Goal: Check status: Check status

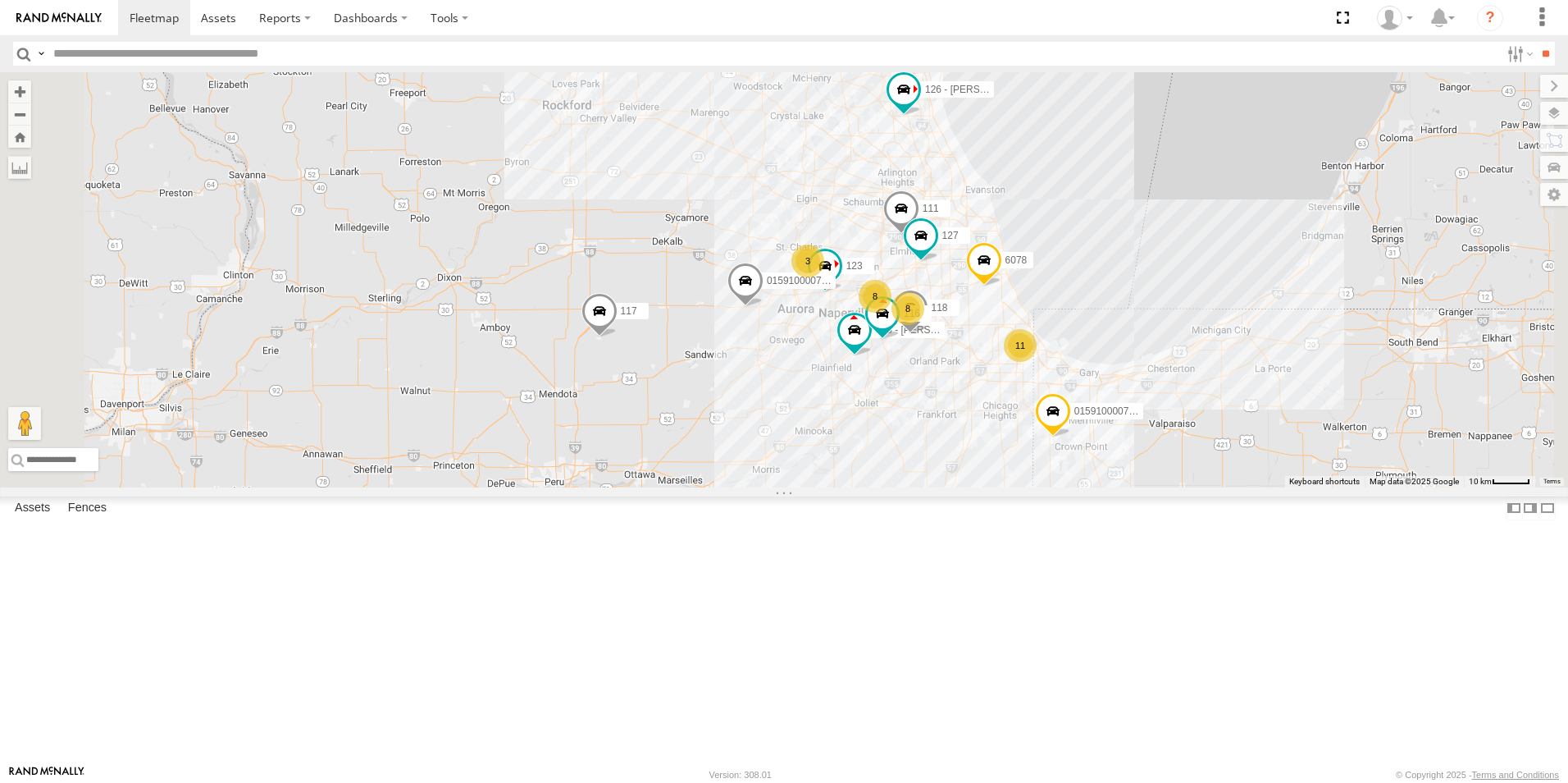
click at [0, 0] on div at bounding box center [0, 0] width 0 height 0
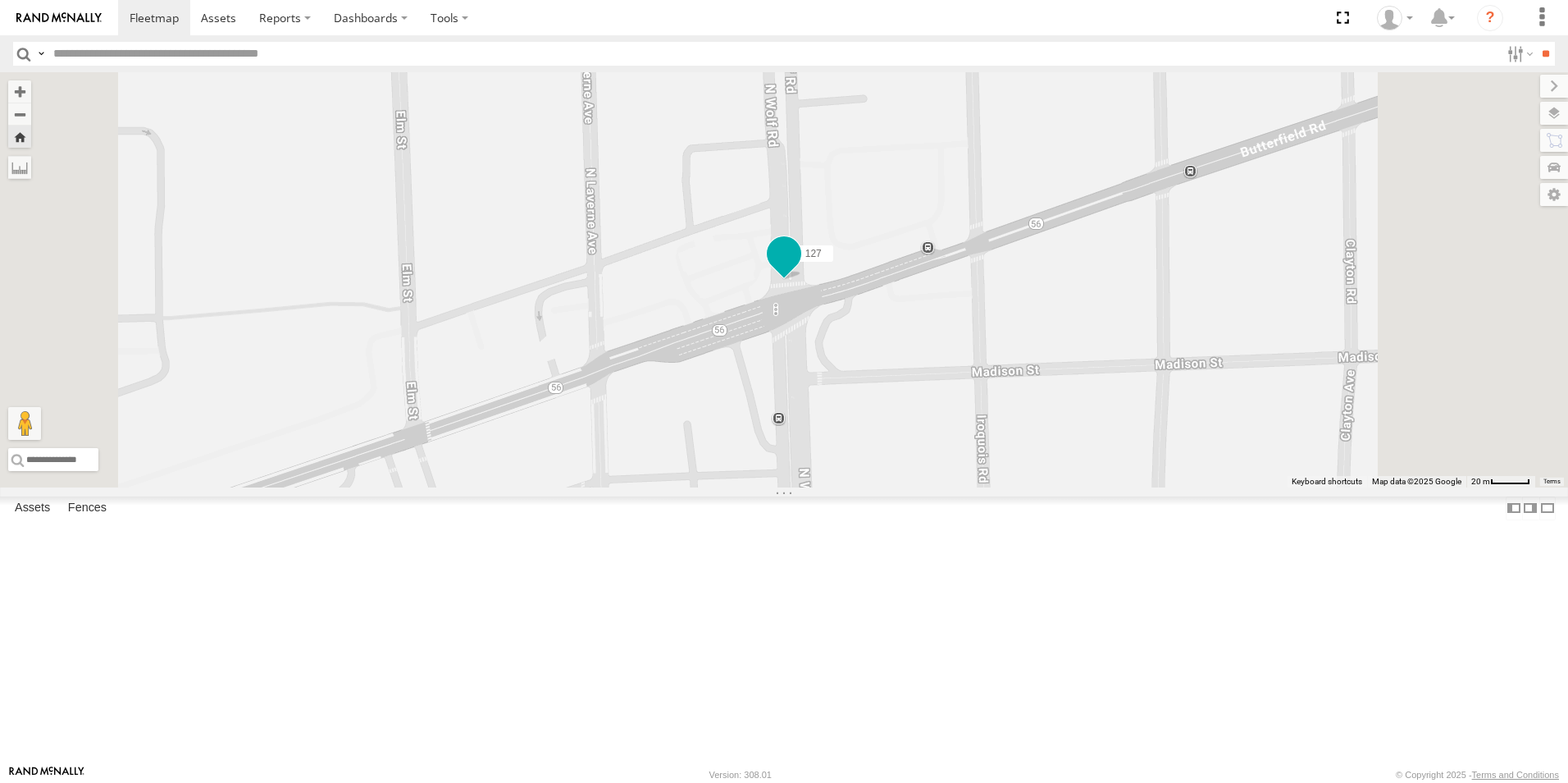
click at [799, 269] on span at bounding box center [784, 254] width 30 height 30
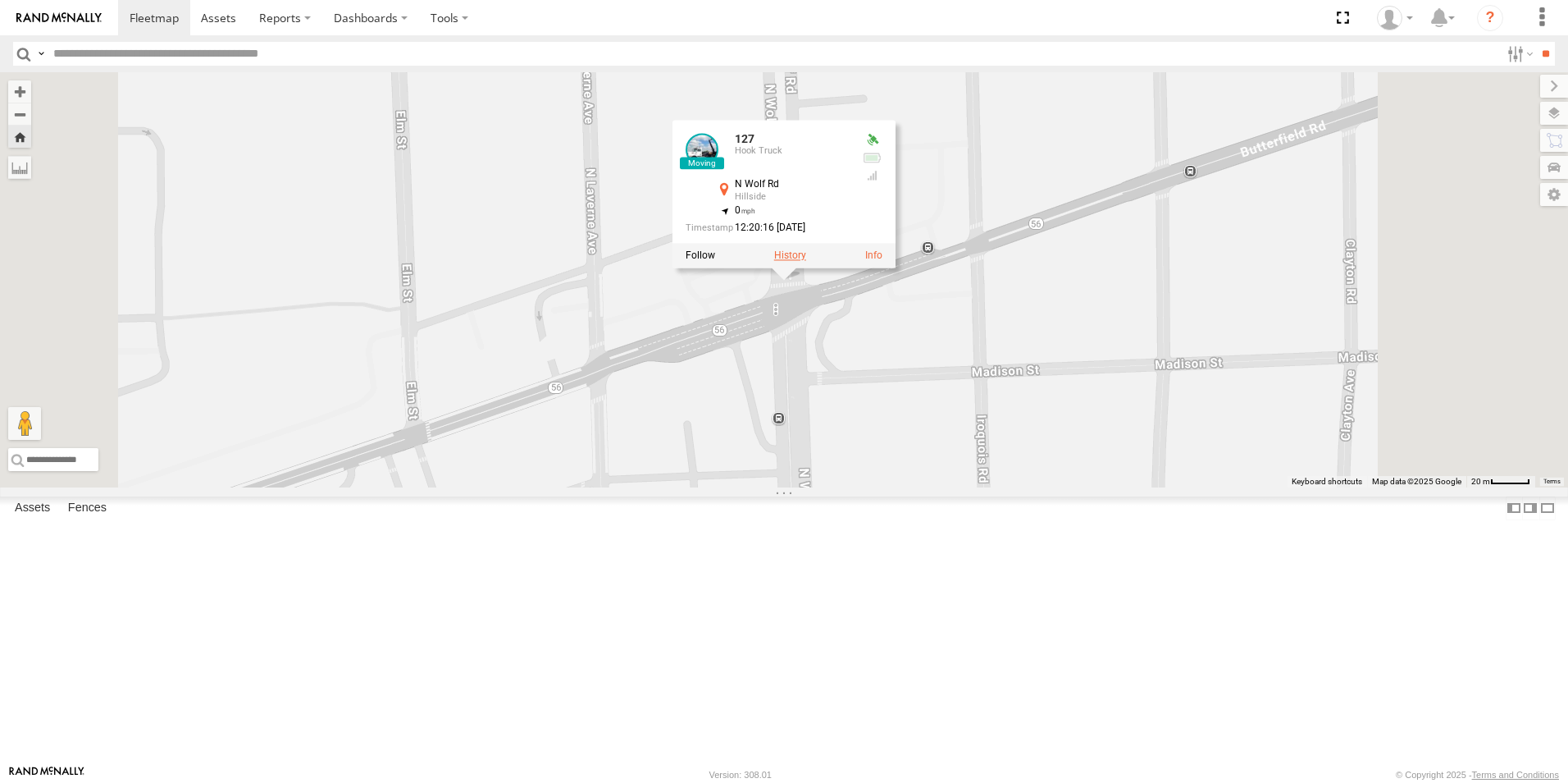
click at [806, 261] on label at bounding box center [789, 256] width 32 height 11
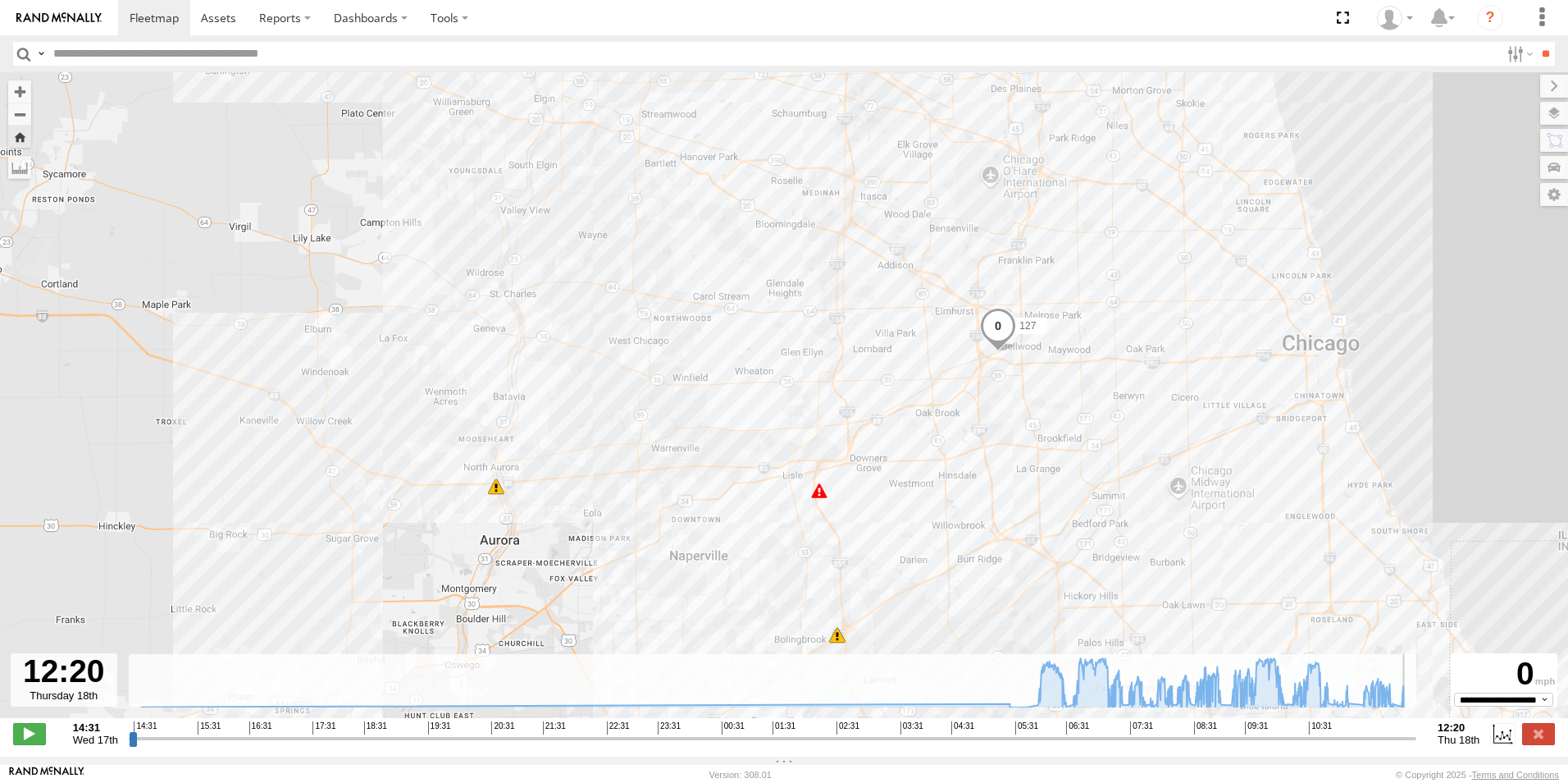
drag, startPoint x: 1325, startPoint y: 753, endPoint x: 1415, endPoint y: 764, distance: 90.7
click at [1415, 746] on input "range" at bounding box center [773, 738] width 1288 height 15
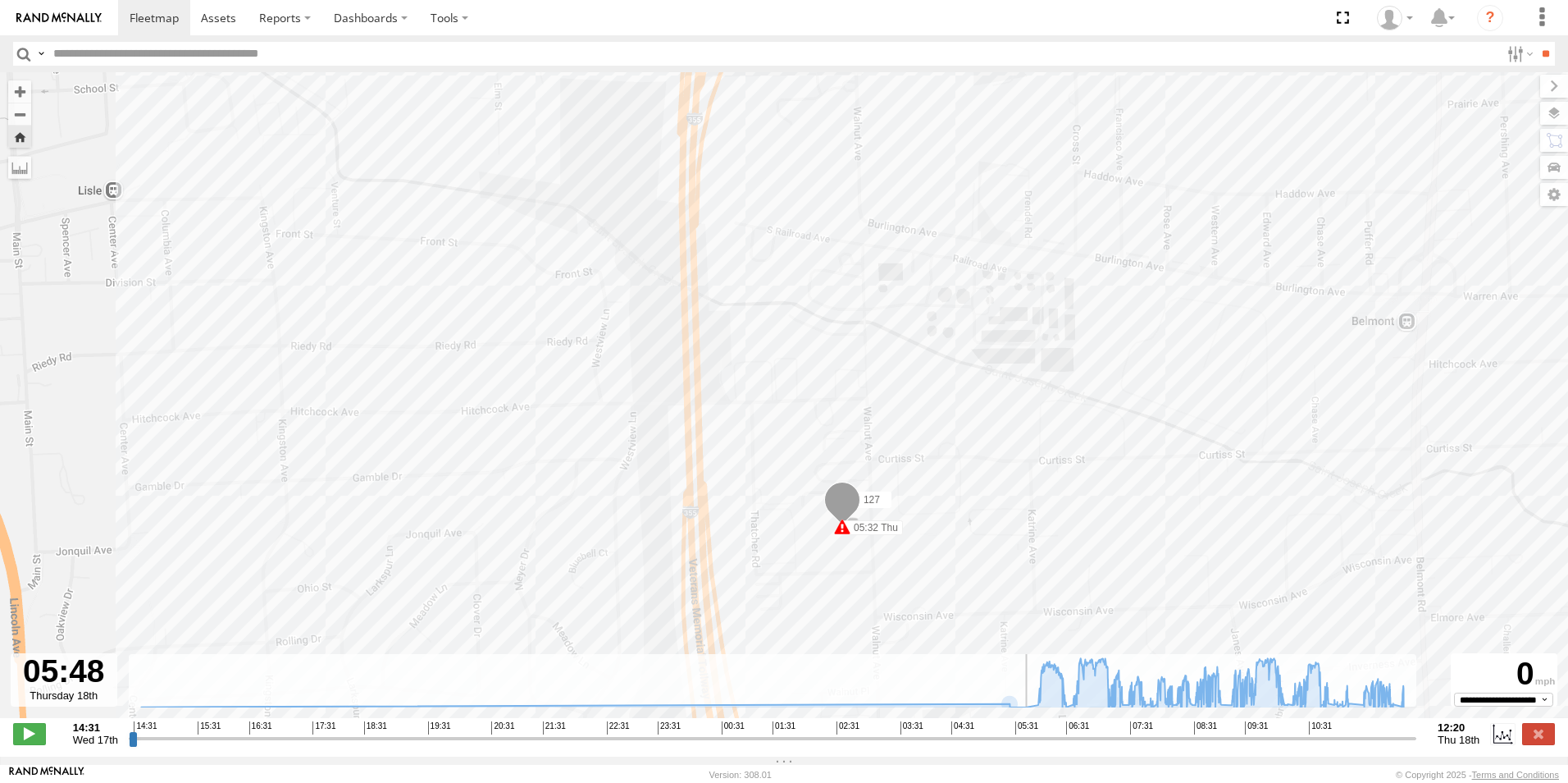
drag, startPoint x: 1016, startPoint y: 746, endPoint x: 1028, endPoint y: 745, distance: 12.0
type input "**********"
click at [1028, 745] on input "range" at bounding box center [773, 738] width 1288 height 15
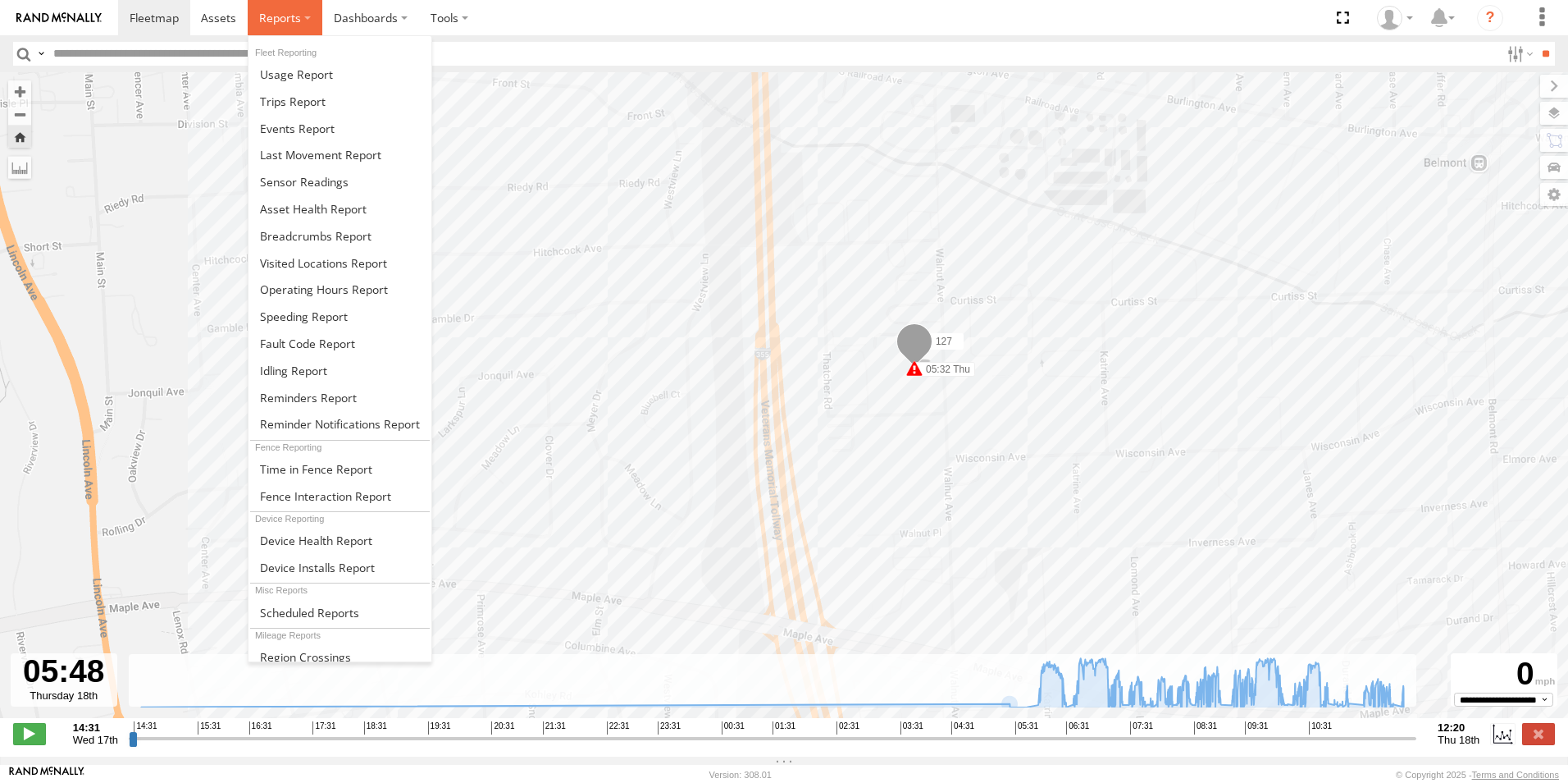
click at [261, 20] on span at bounding box center [280, 17] width 42 height 15
click at [305, 370] on span at bounding box center [294, 370] width 67 height 15
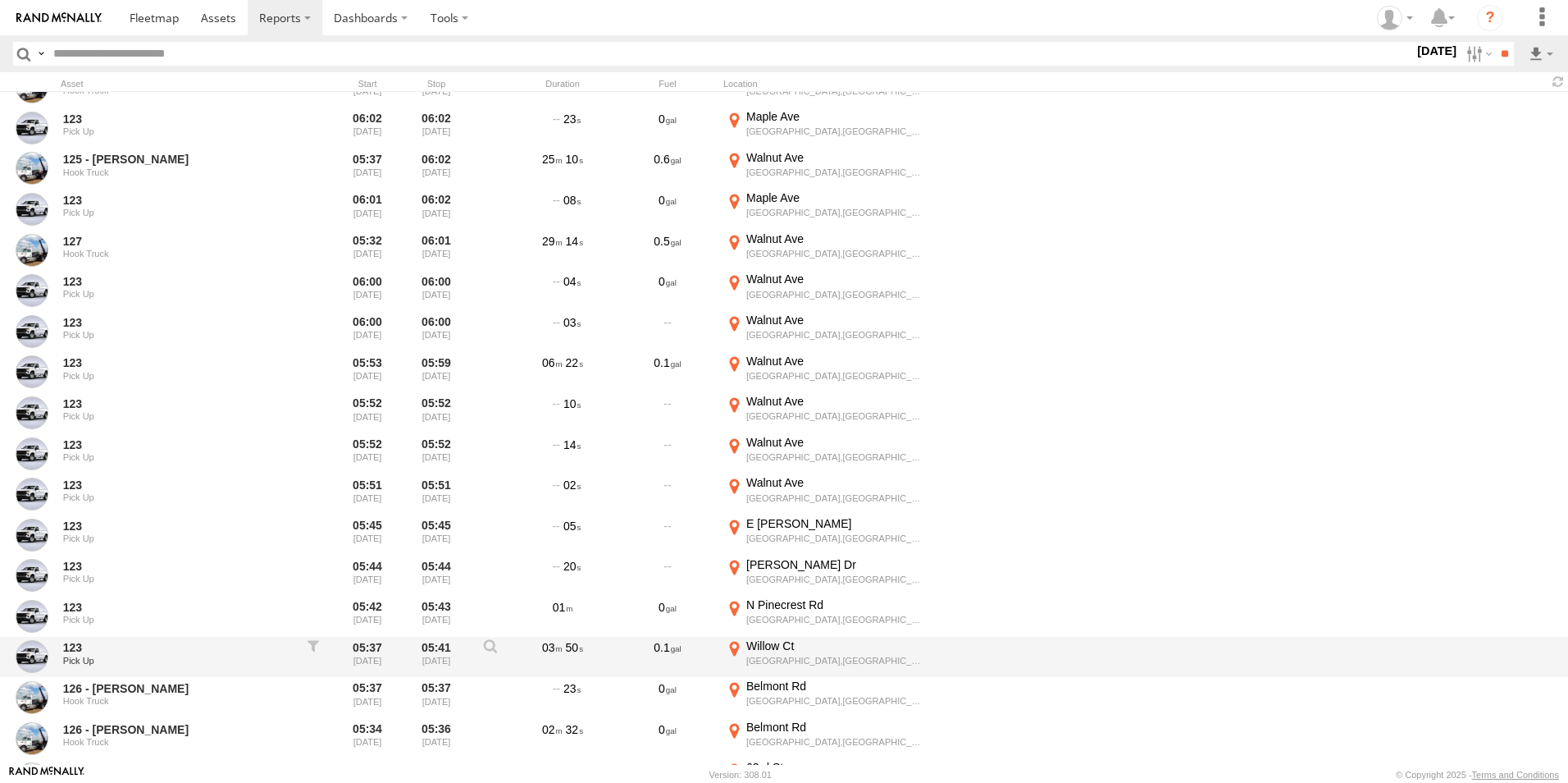
scroll to position [25626, 0]
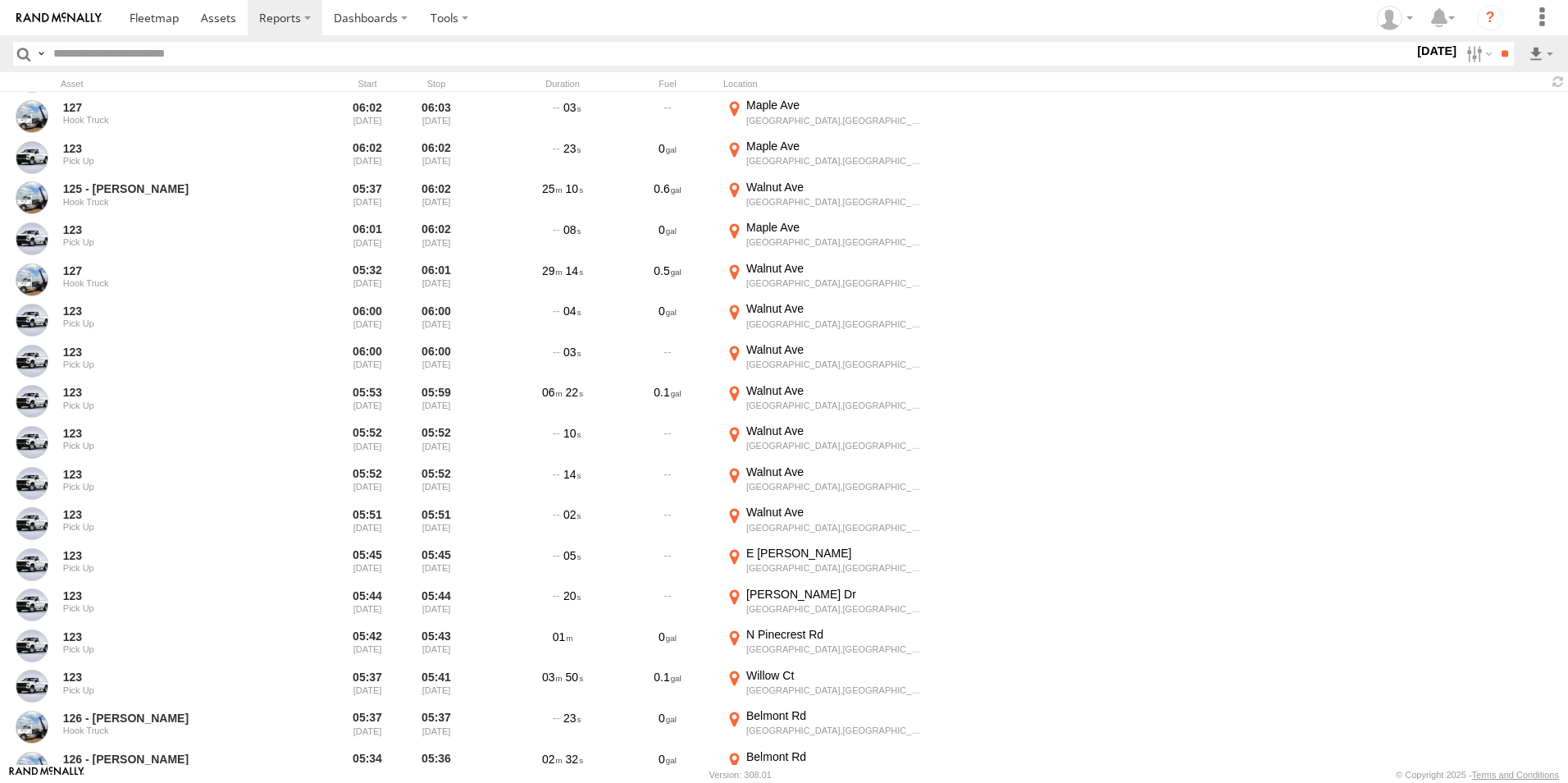
click at [9, 14] on link at bounding box center [58, 17] width 118 height 35
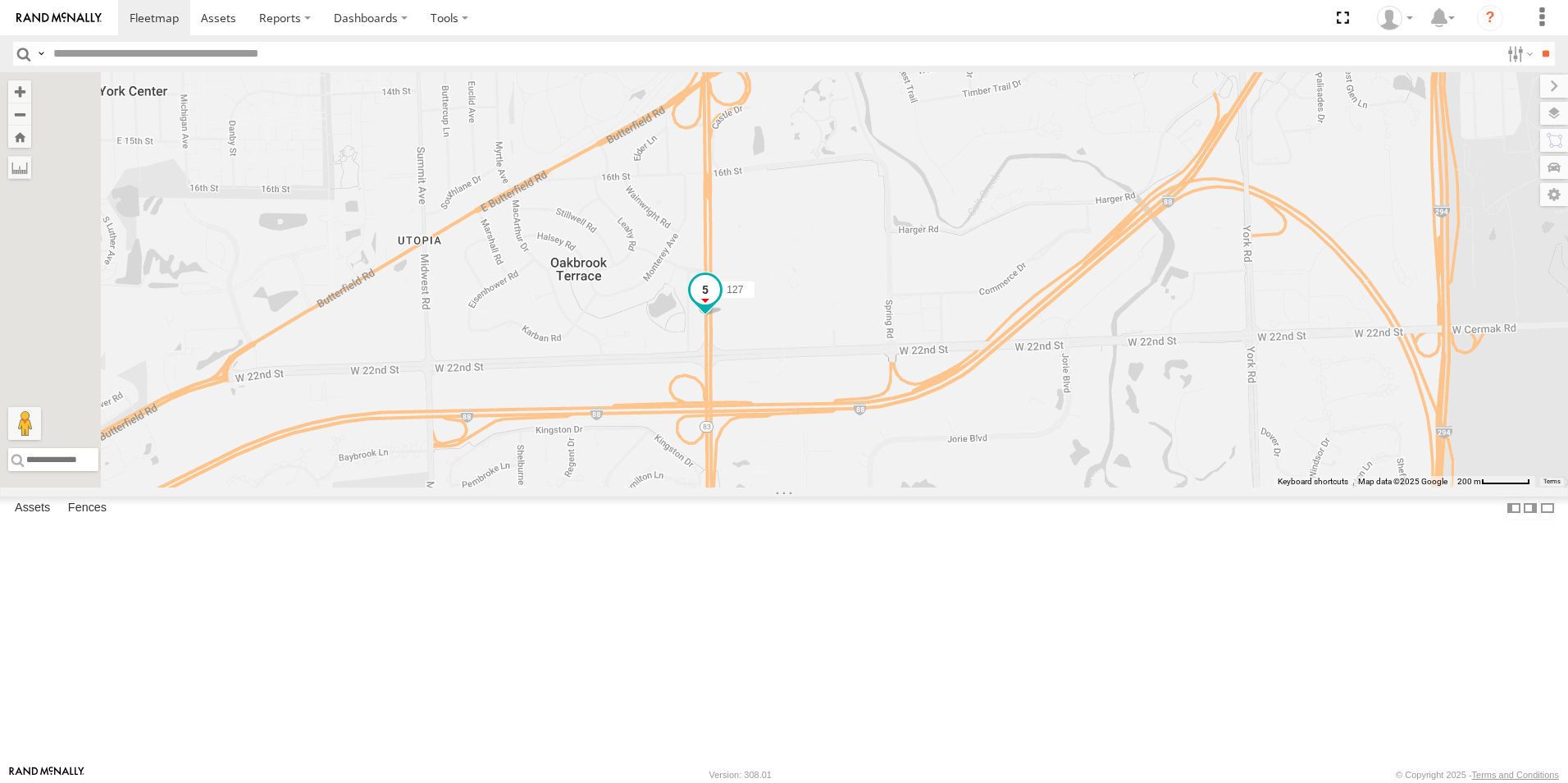
click at [720, 304] on span at bounding box center [705, 289] width 30 height 30
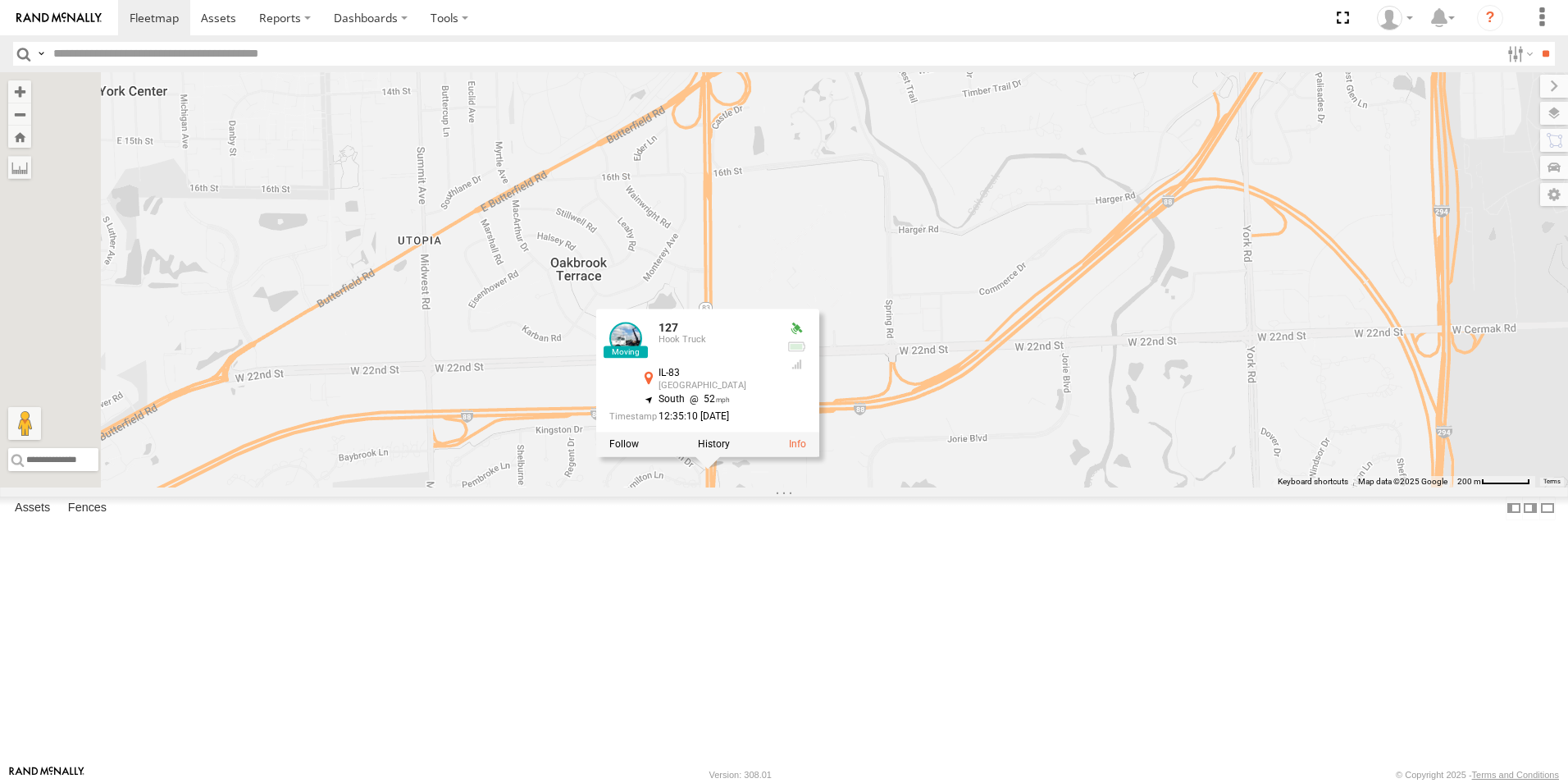
click at [937, 375] on div "111 126 - Cory F 015910000707011 127 015910000722093 117 125 - Ken 116 118 6078…" at bounding box center [784, 280] width 1568 height 415
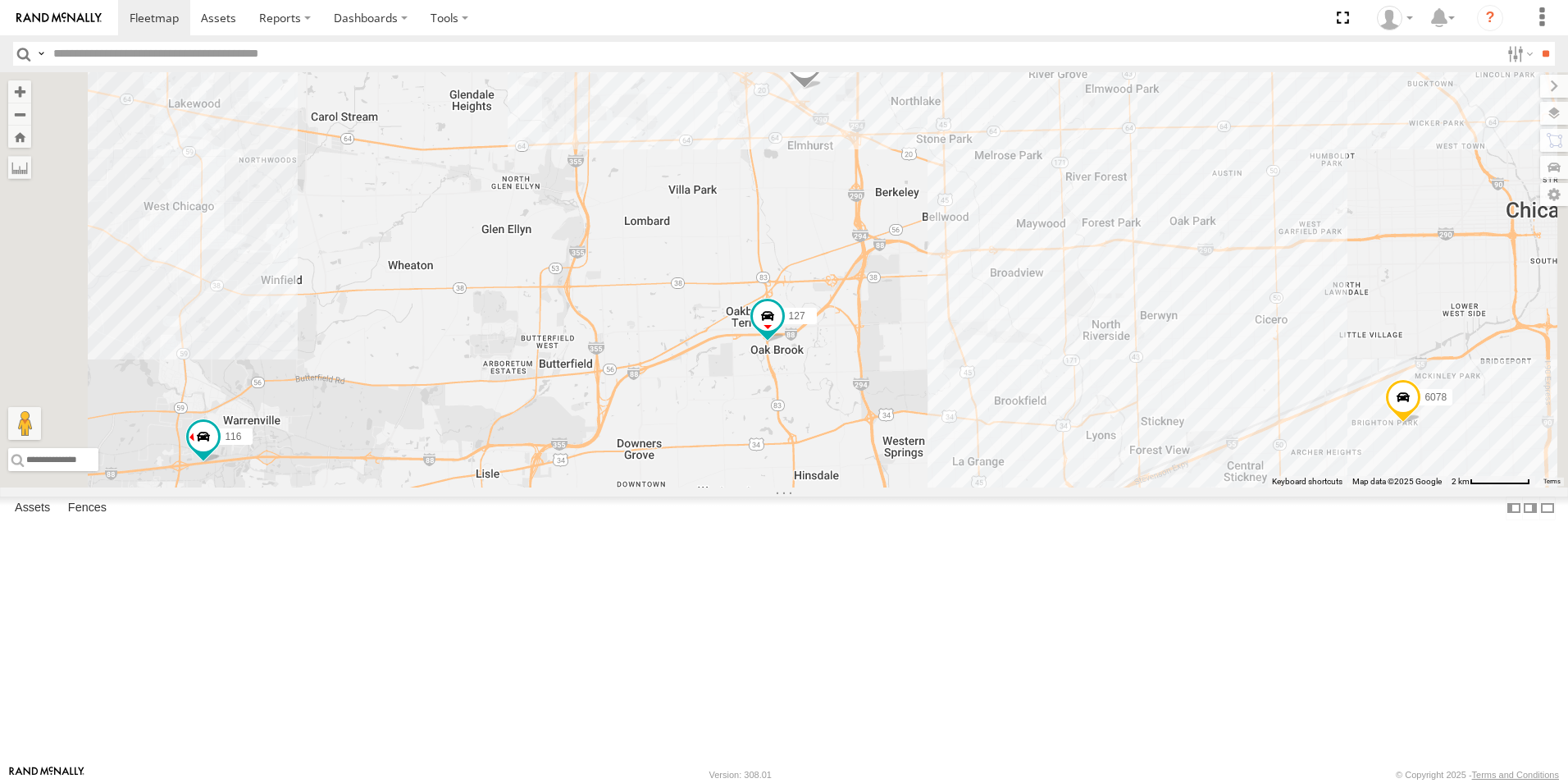
click at [0, 0] on div at bounding box center [0, 0] width 0 height 0
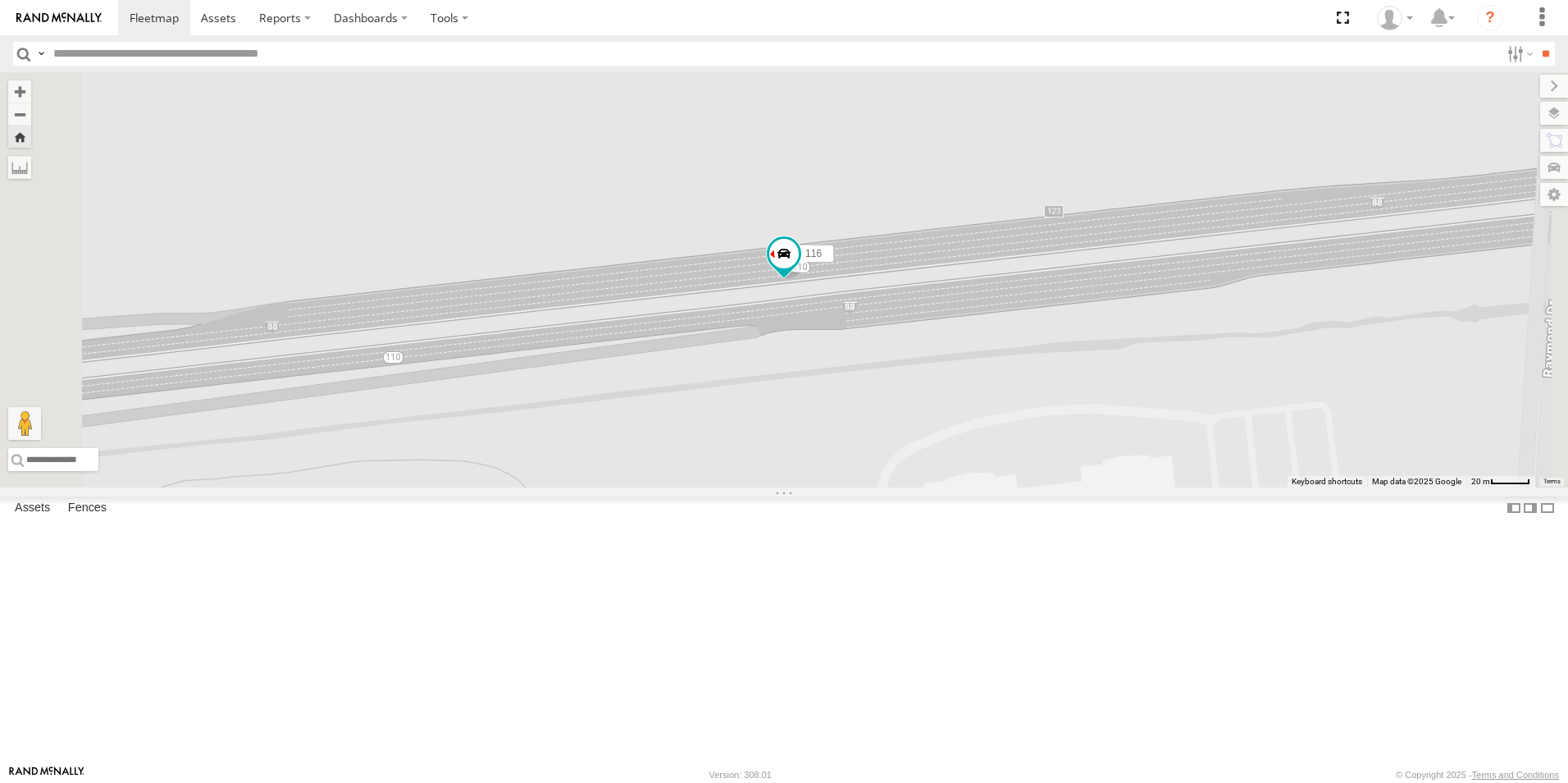
click at [1013, 406] on div "116" at bounding box center [784, 280] width 1568 height 415
click at [802, 280] on span at bounding box center [784, 257] width 36 height 44
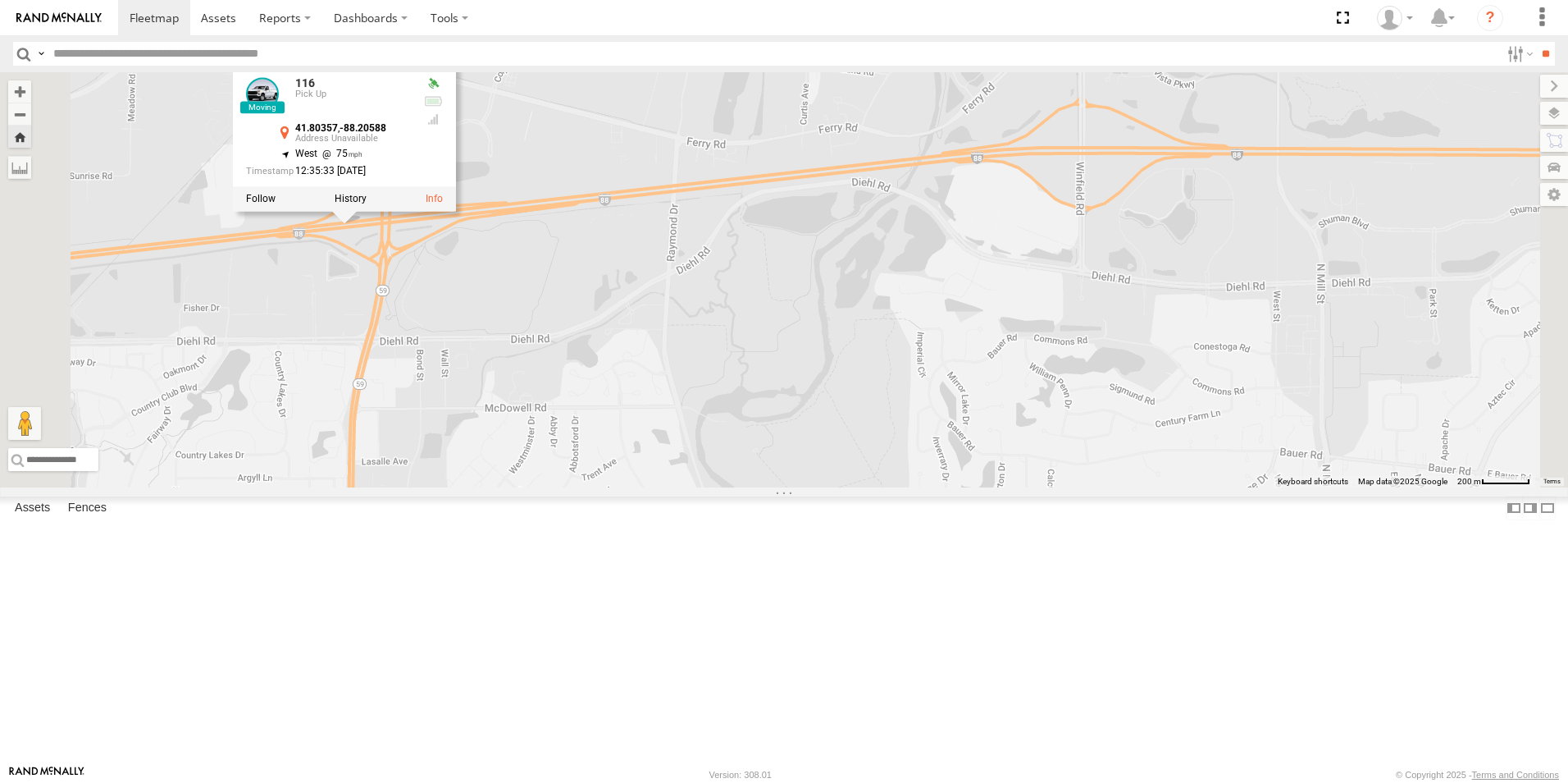
click at [756, 343] on div "116 116 Pick Up 41.80357 , -88.20588 West 75 12:35:33 09/18/2025" at bounding box center [784, 280] width 1568 height 415
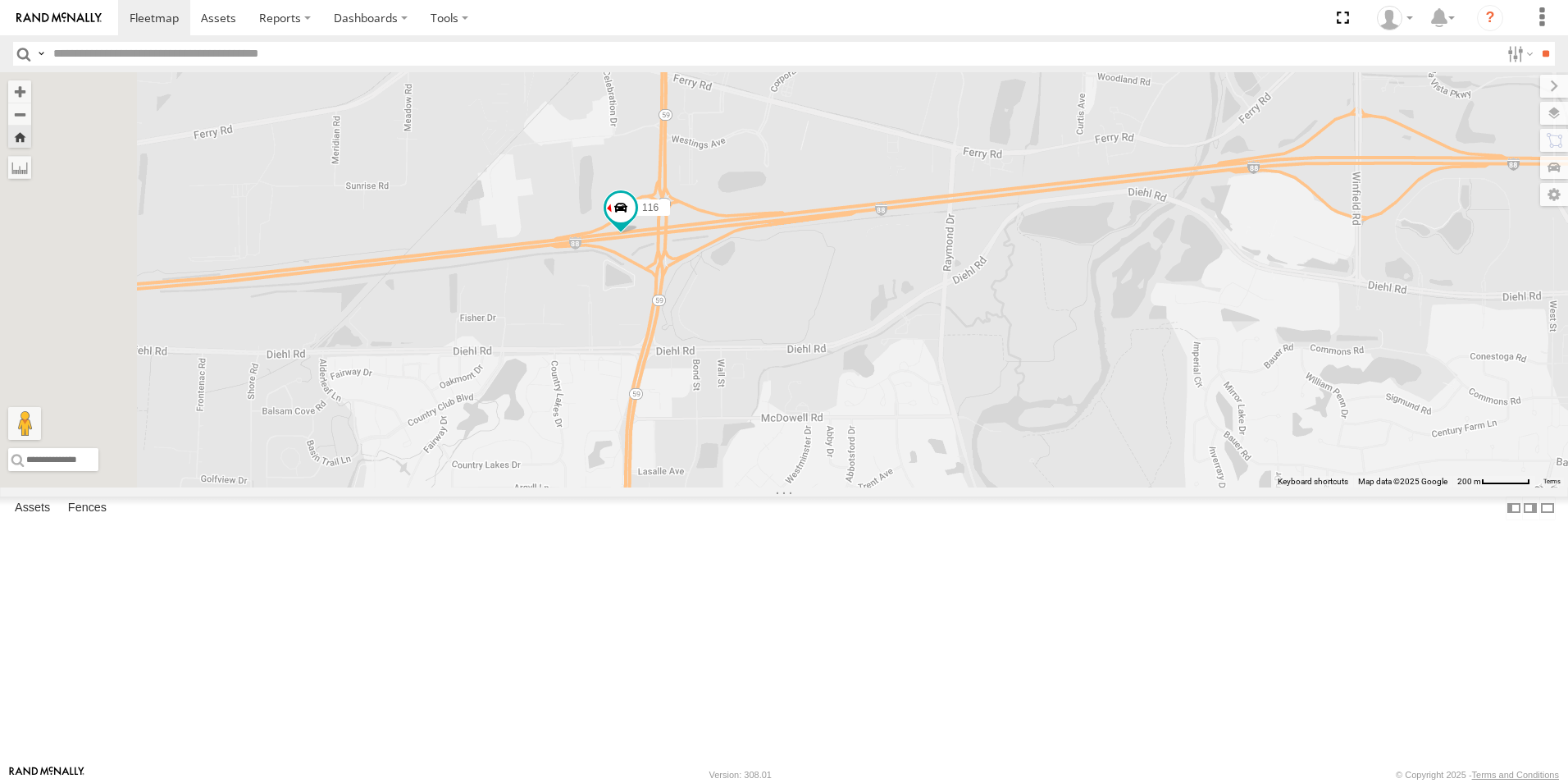
drag, startPoint x: 792, startPoint y: 433, endPoint x: 1054, endPoint y: 440, distance: 262.1
click at [1054, 440] on div "116" at bounding box center [784, 280] width 1568 height 415
click at [0, 0] on div at bounding box center [0, 0] width 0 height 0
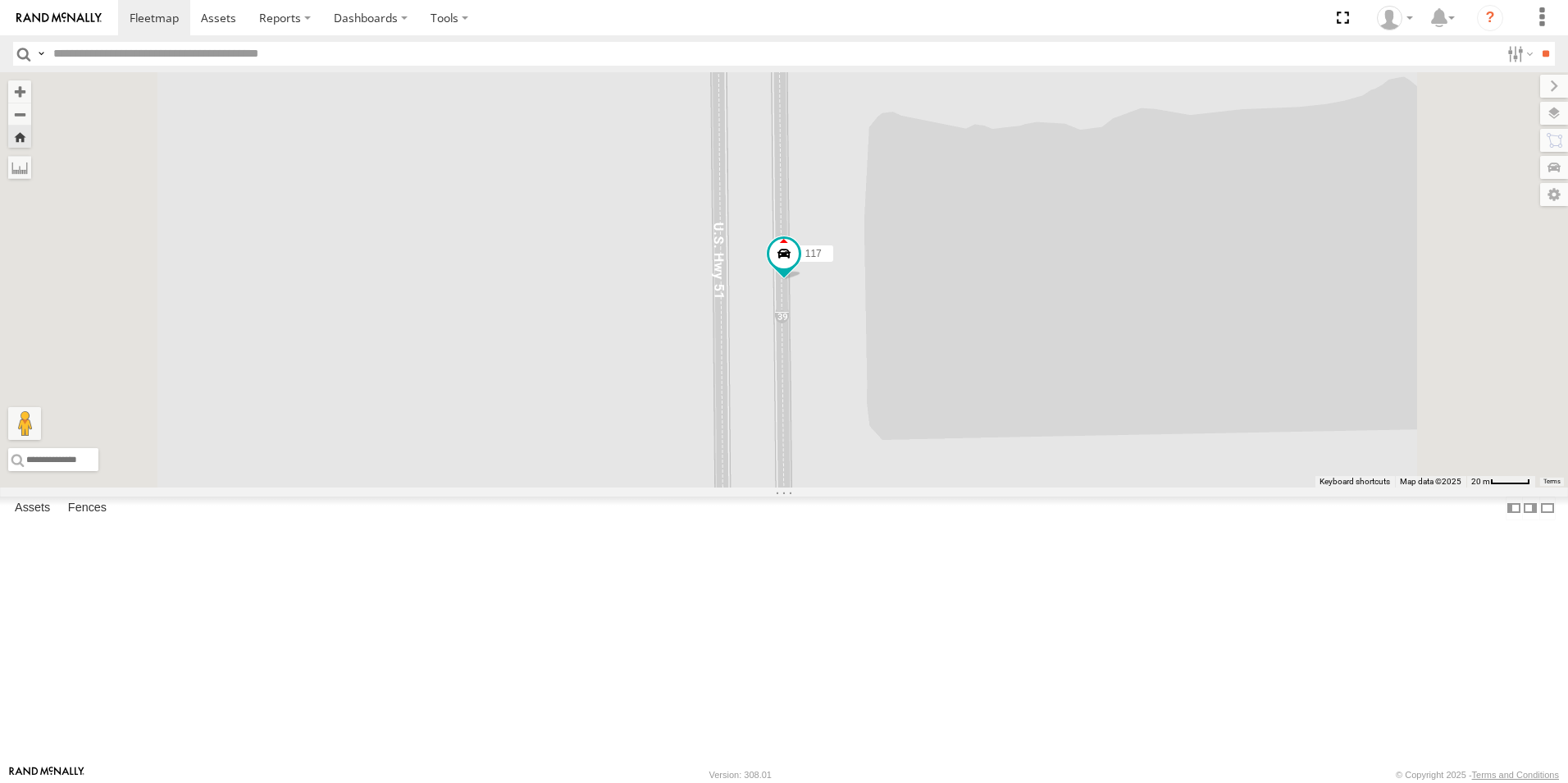
click at [0, 0] on div at bounding box center [0, 0] width 0 height 0
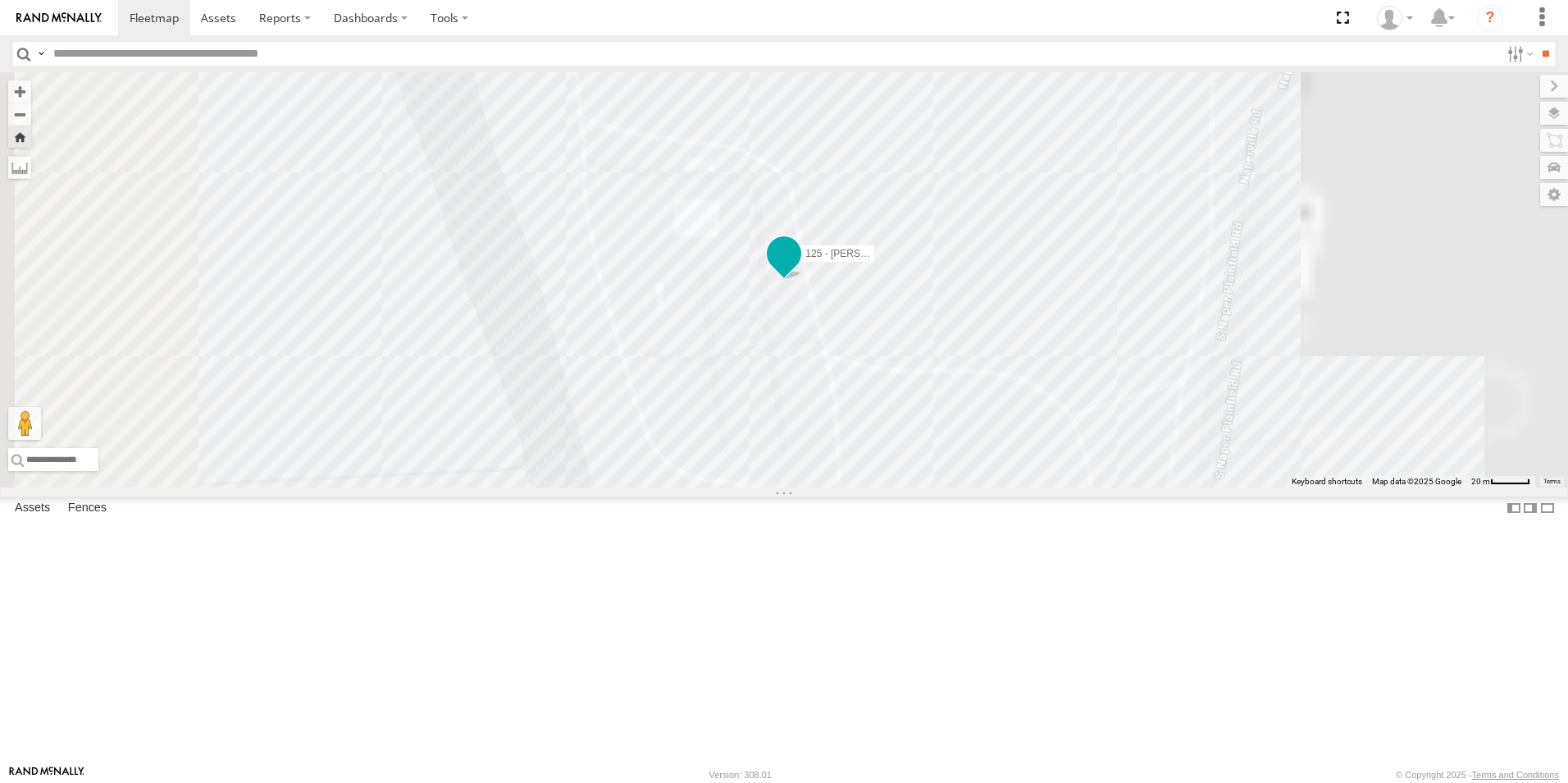
click at [799, 269] on span at bounding box center [784, 254] width 30 height 30
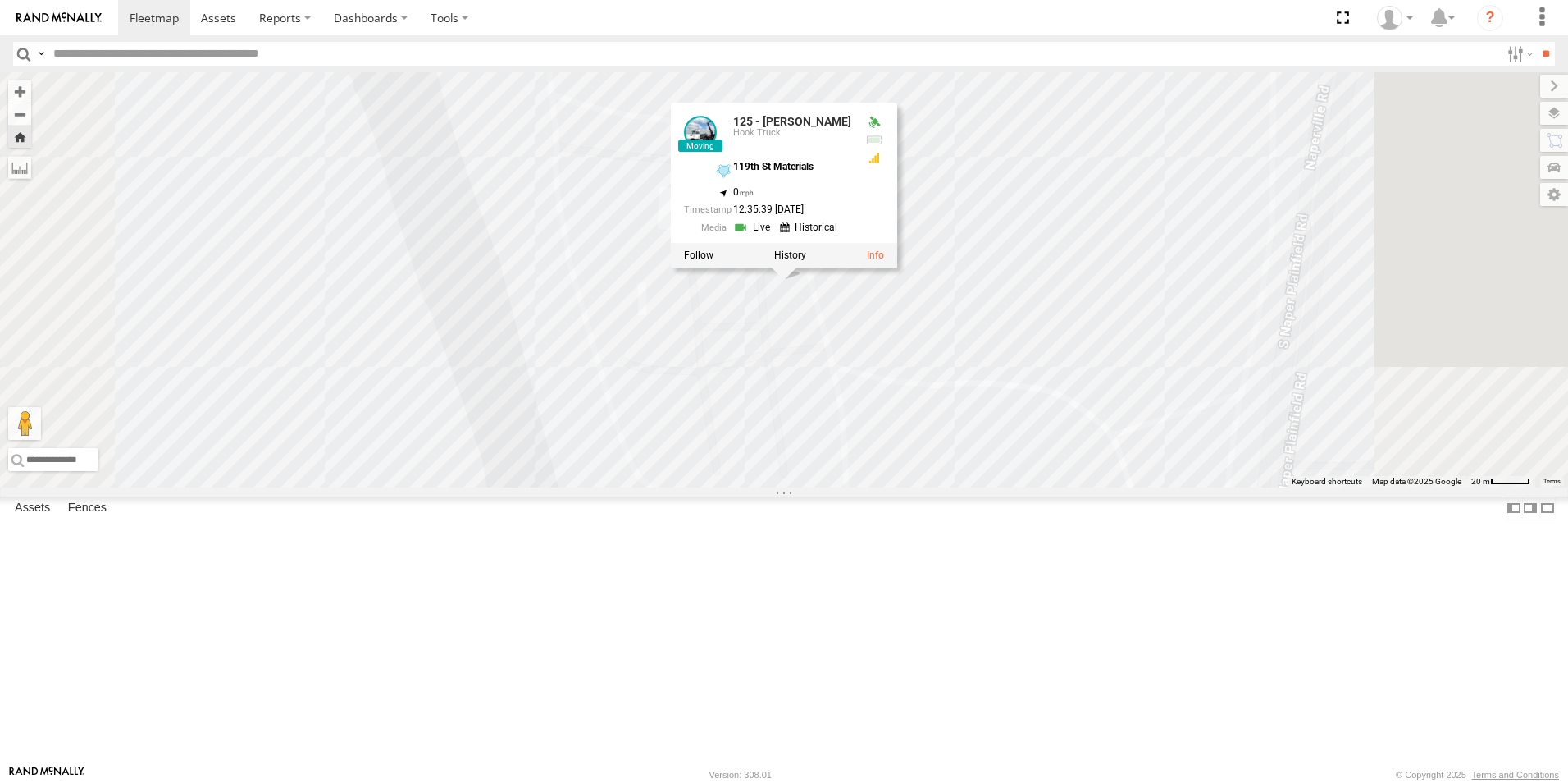
click at [775, 235] on link at bounding box center [754, 228] width 42 height 15
click at [0, 0] on div at bounding box center [0, 0] width 0 height 0
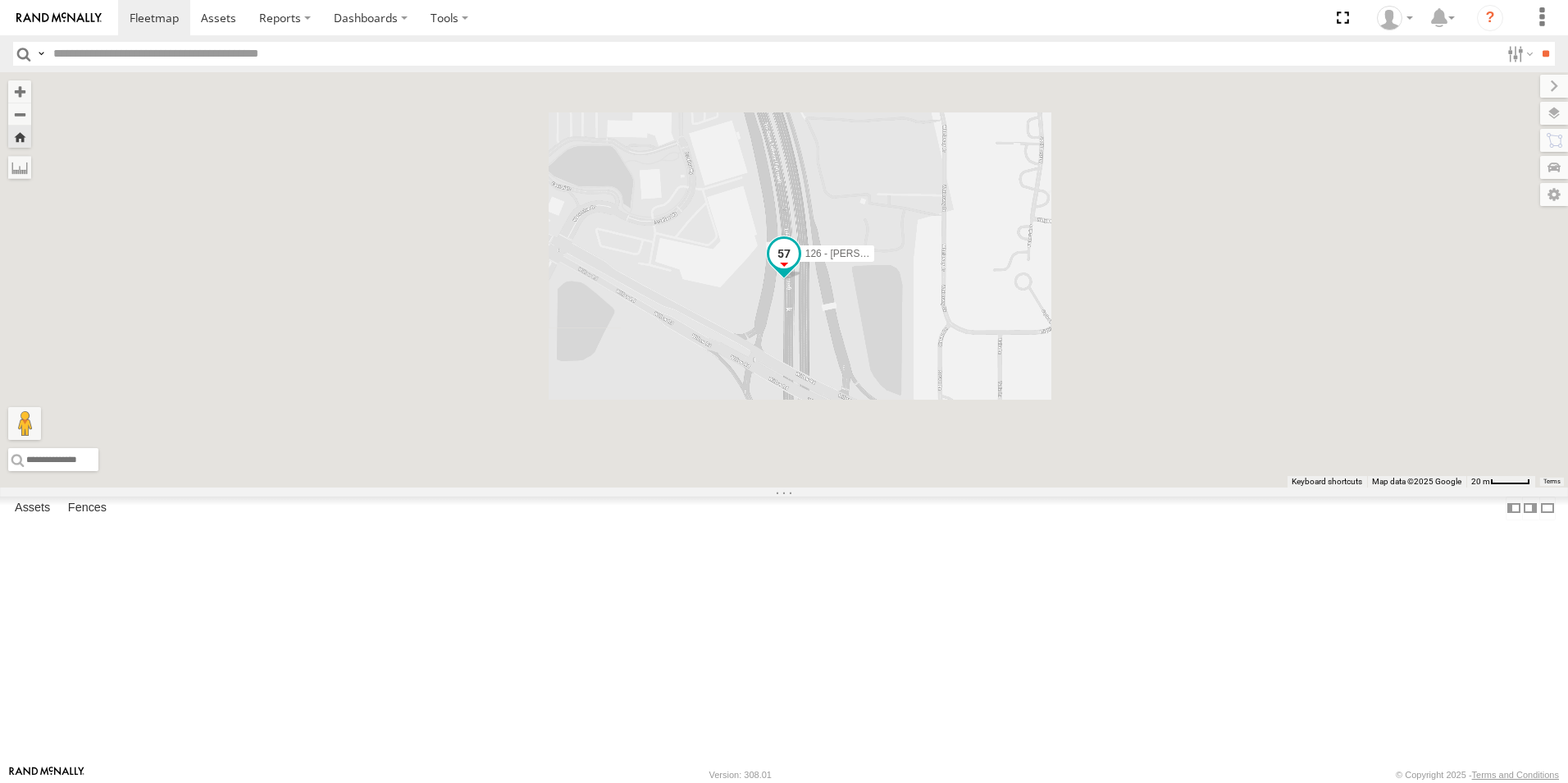
click at [799, 269] on span at bounding box center [784, 254] width 30 height 30
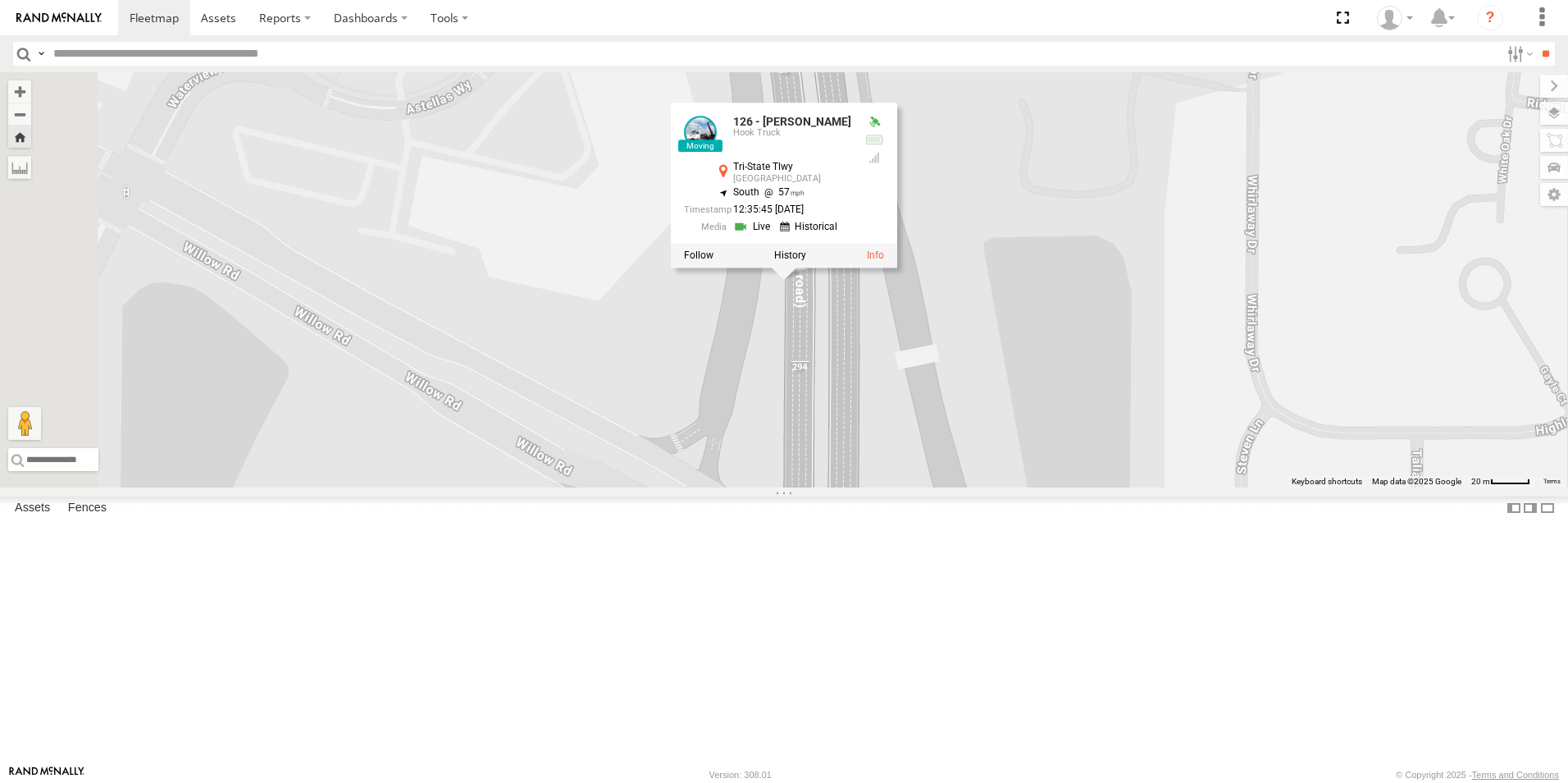
click at [775, 235] on link at bounding box center [754, 228] width 42 height 15
click at [0, 0] on div at bounding box center [0, 0] width 0 height 0
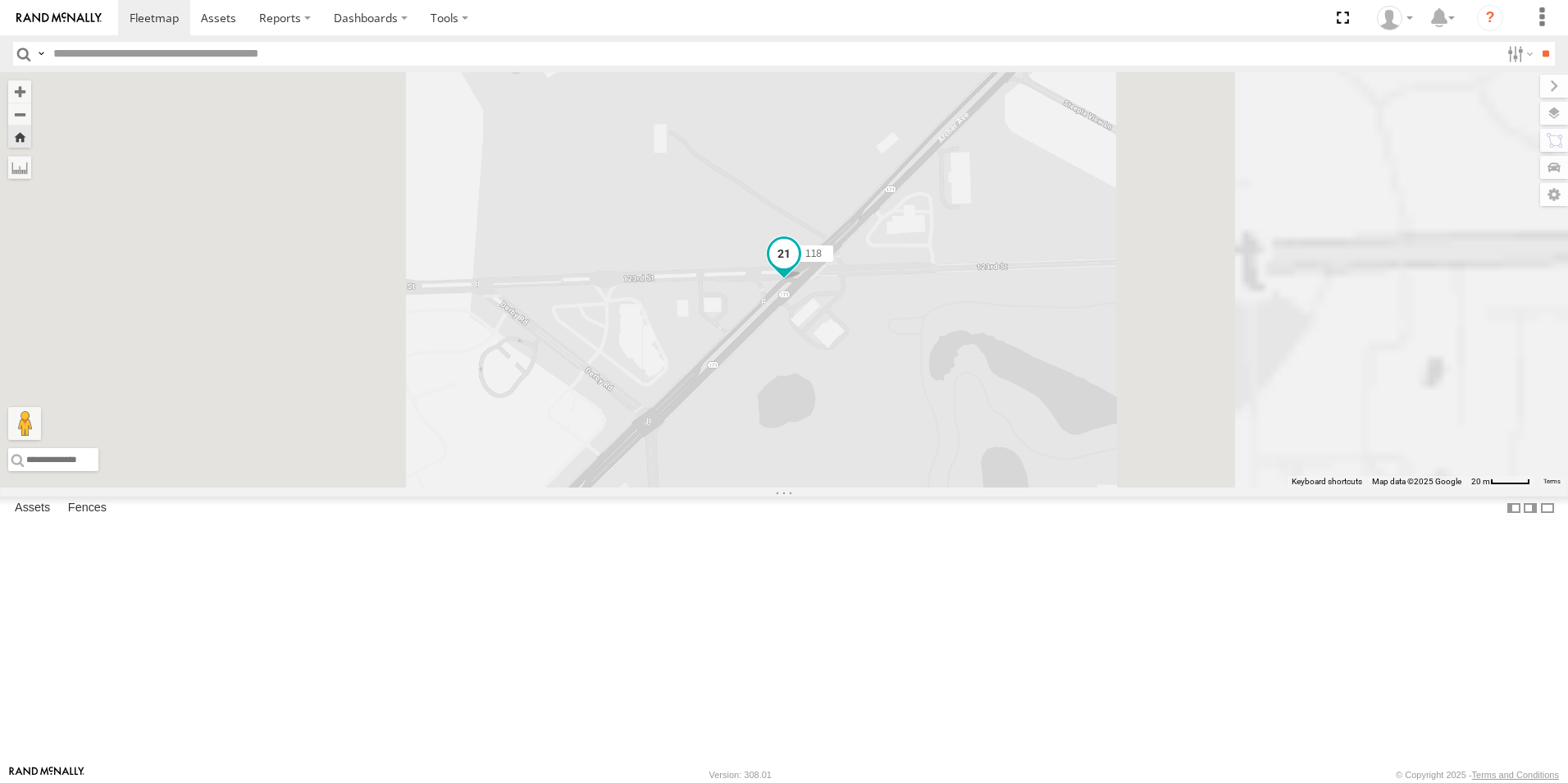
click at [799, 268] on span at bounding box center [784, 253] width 30 height 30
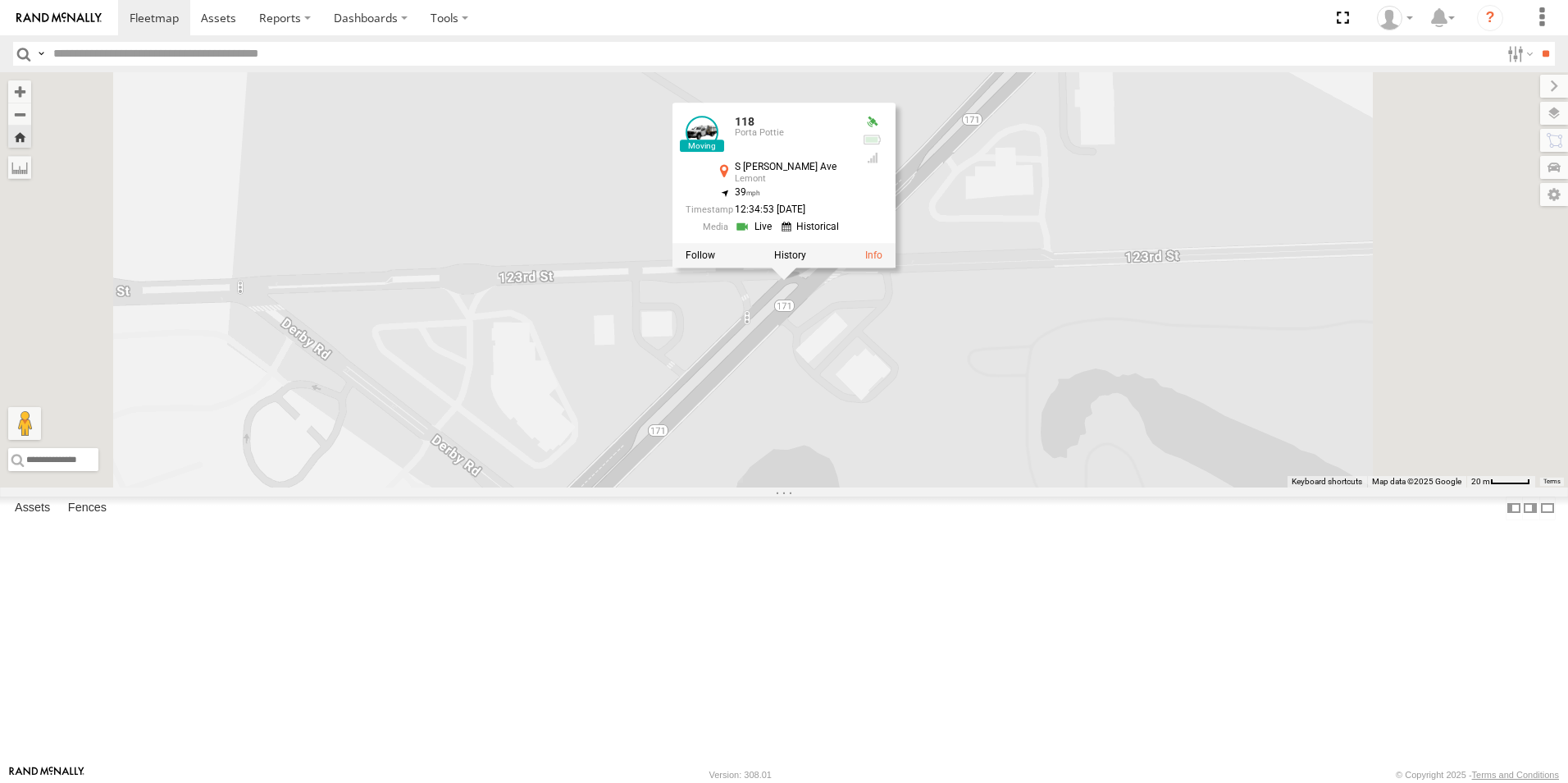
click at [777, 235] on link at bounding box center [756, 228] width 42 height 15
click at [0, 0] on div at bounding box center [0, 0] width 0 height 0
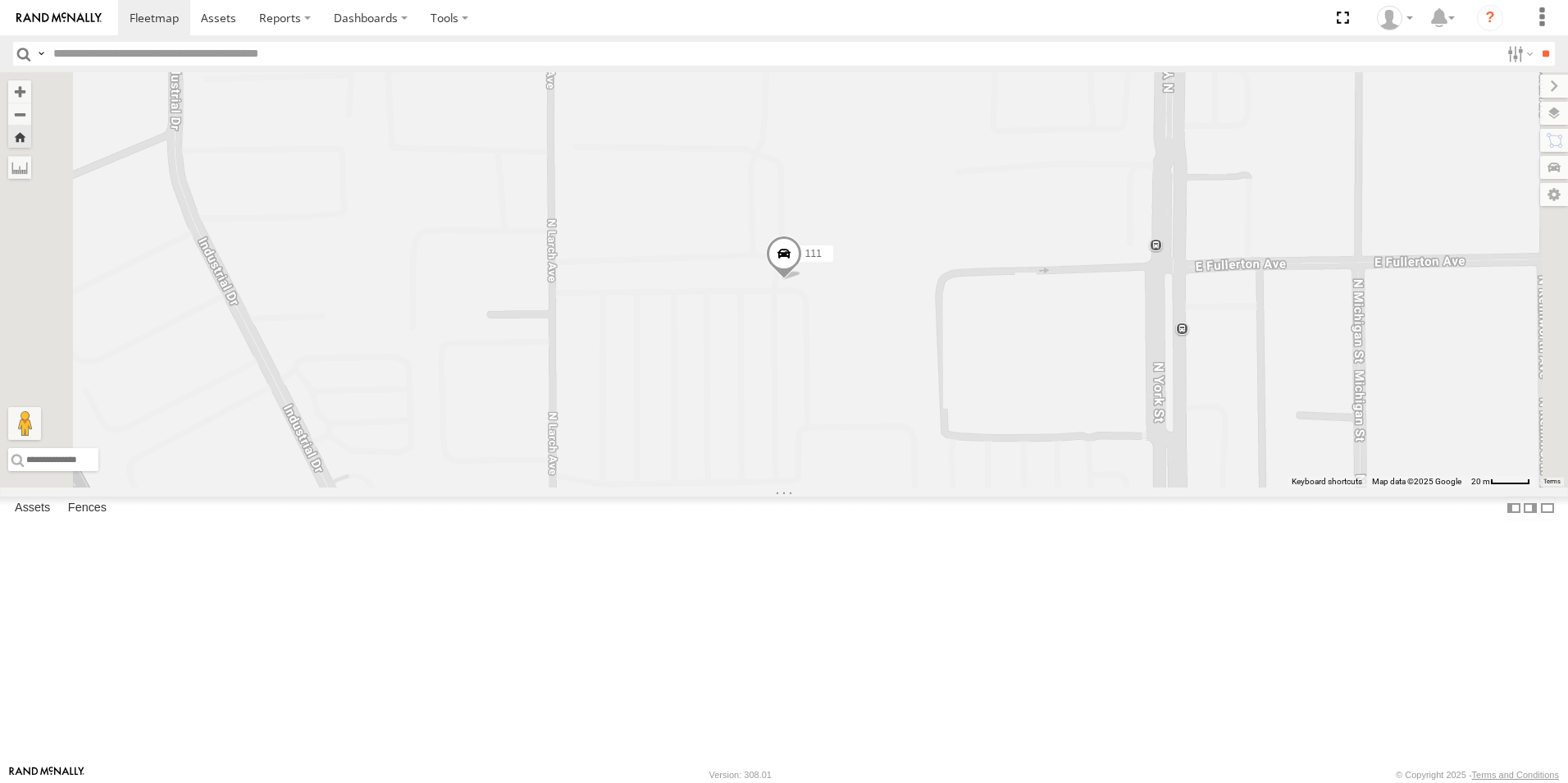
click at [802, 280] on span at bounding box center [784, 257] width 36 height 44
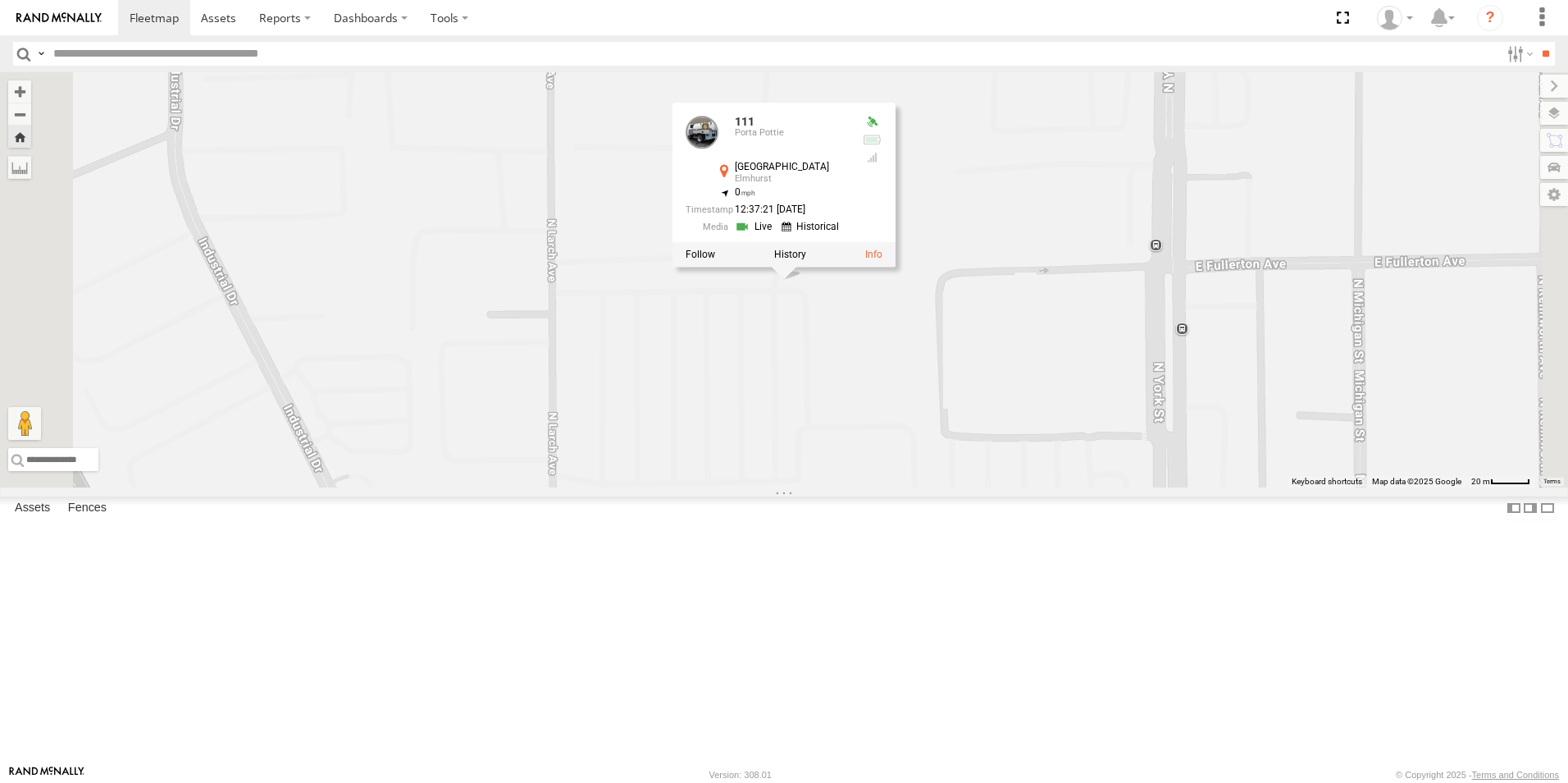
click at [777, 235] on link at bounding box center [756, 227] width 42 height 15
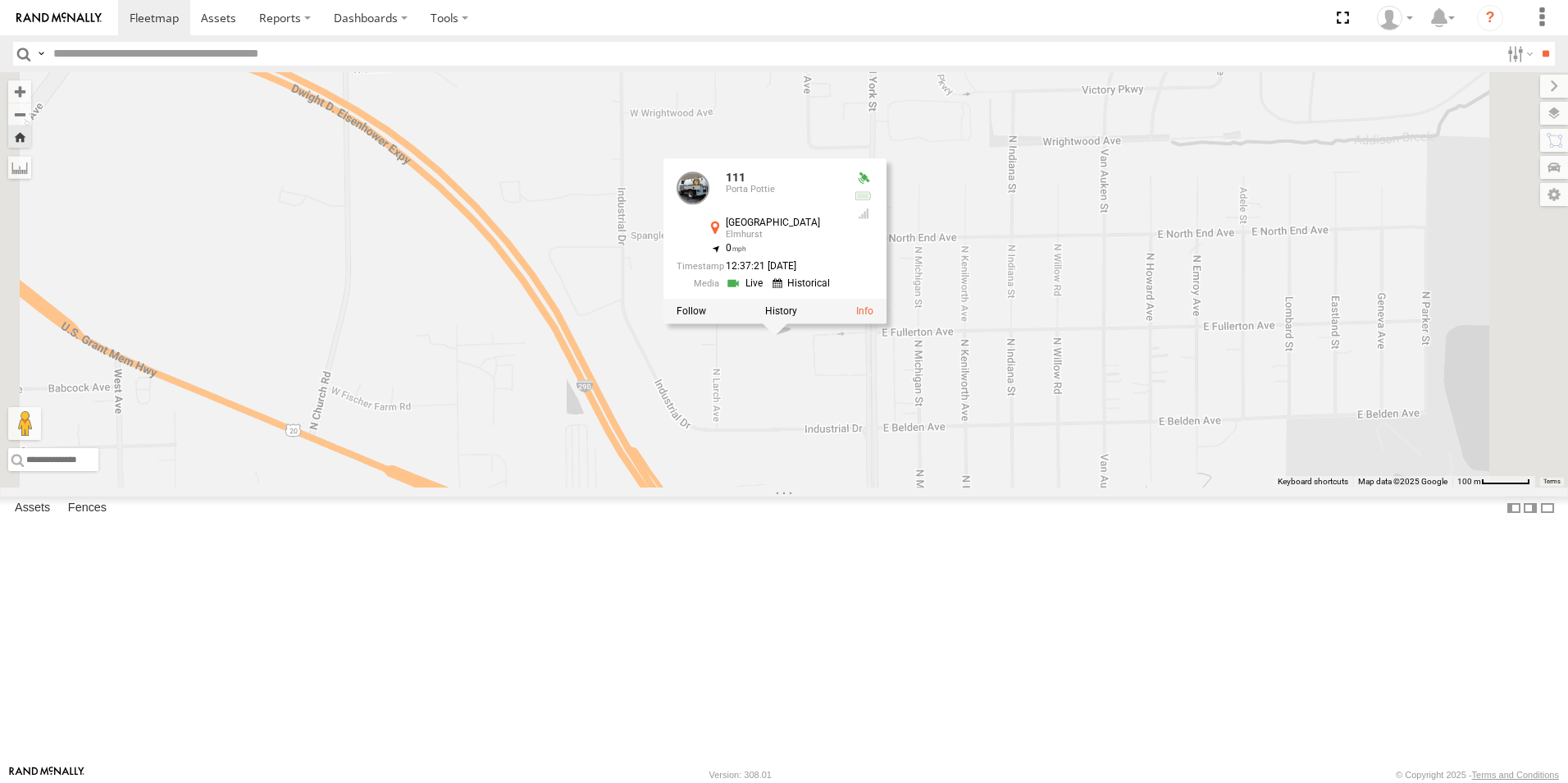
click at [0, 0] on div at bounding box center [0, 0] width 0 height 0
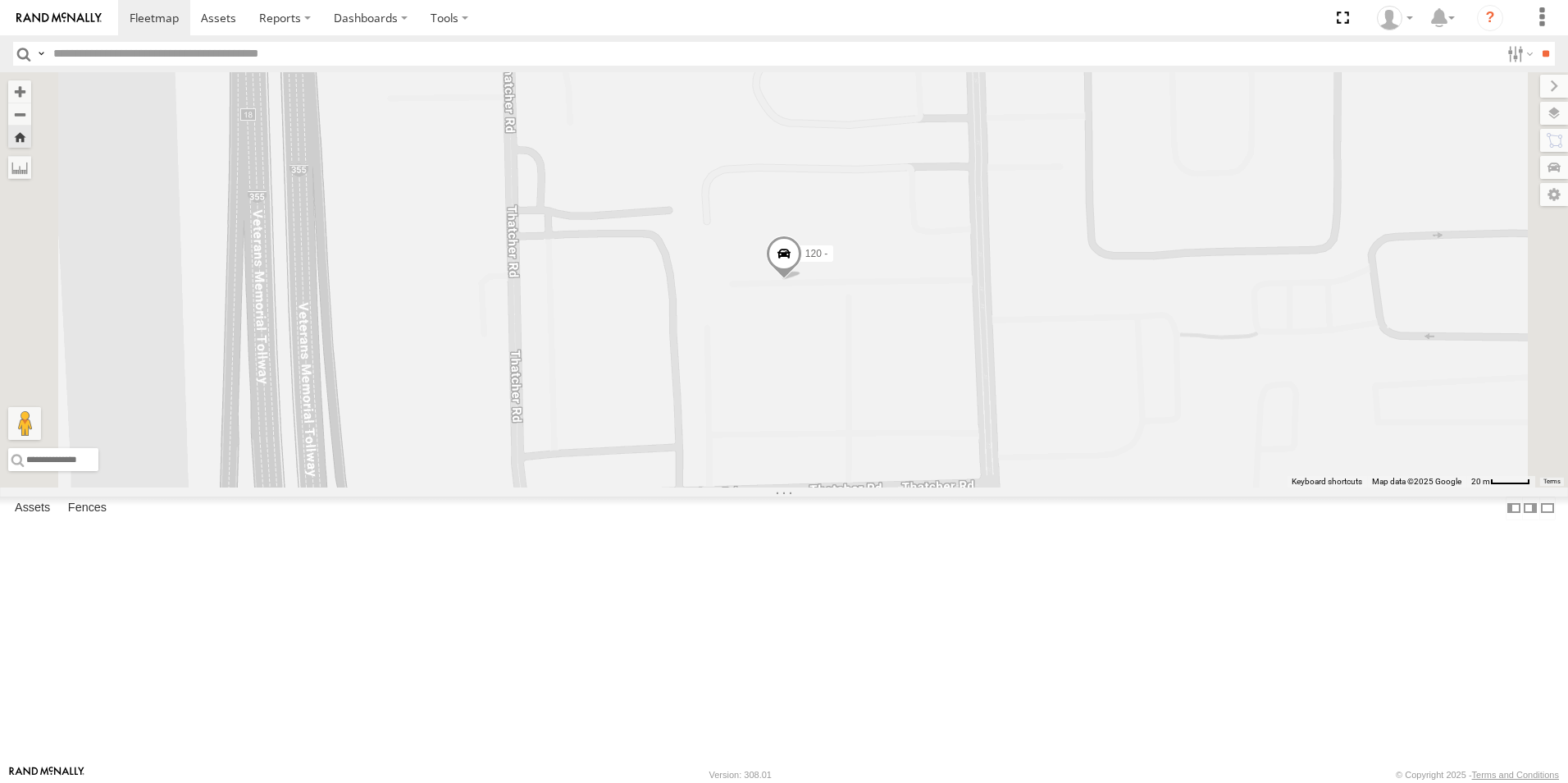
scroll to position [574, 0]
click at [0, 0] on div at bounding box center [0, 0] width 0 height 0
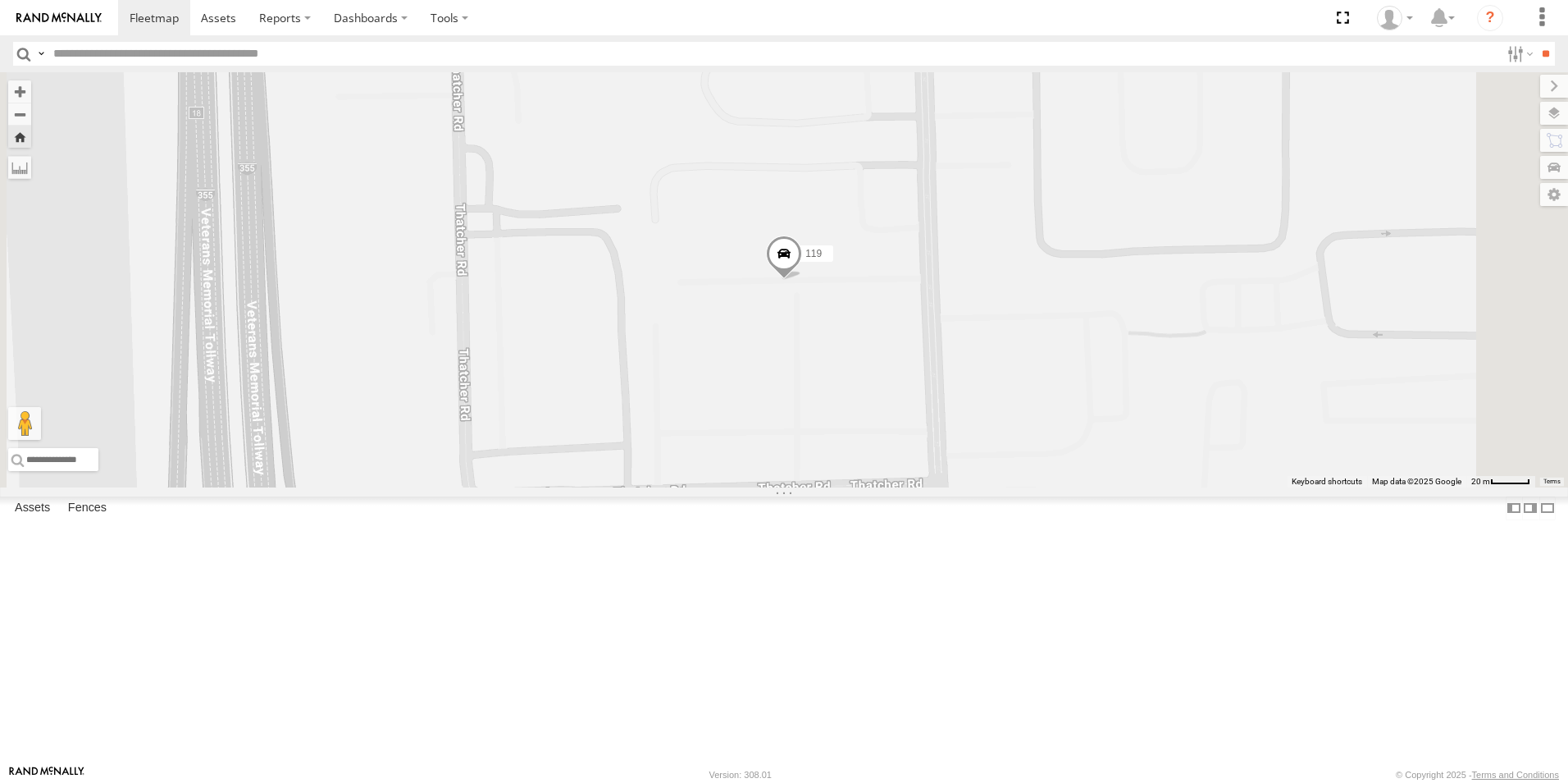
click at [802, 280] on span at bounding box center [784, 258] width 36 height 44
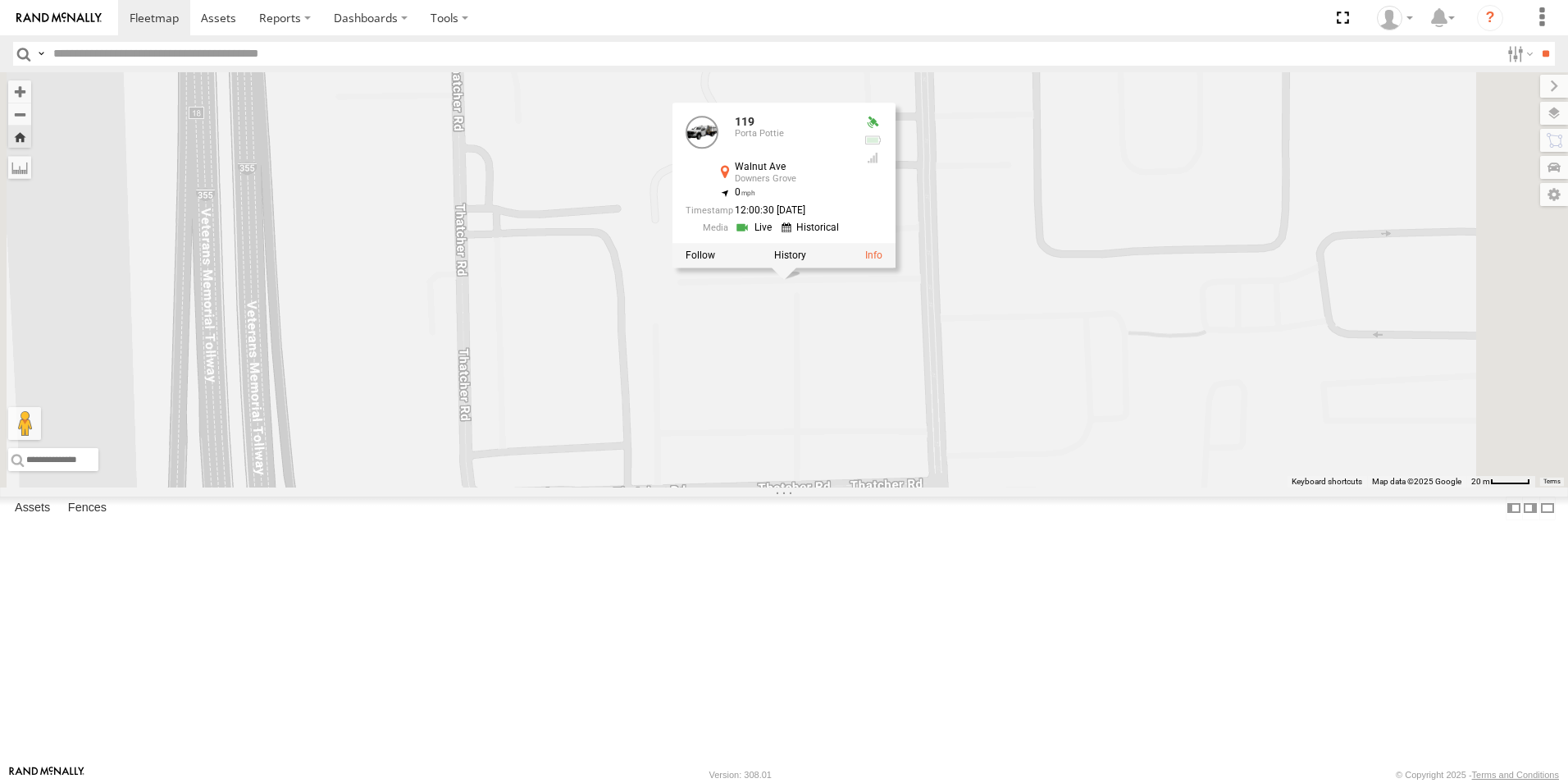
click at [777, 235] on link at bounding box center [756, 228] width 42 height 15
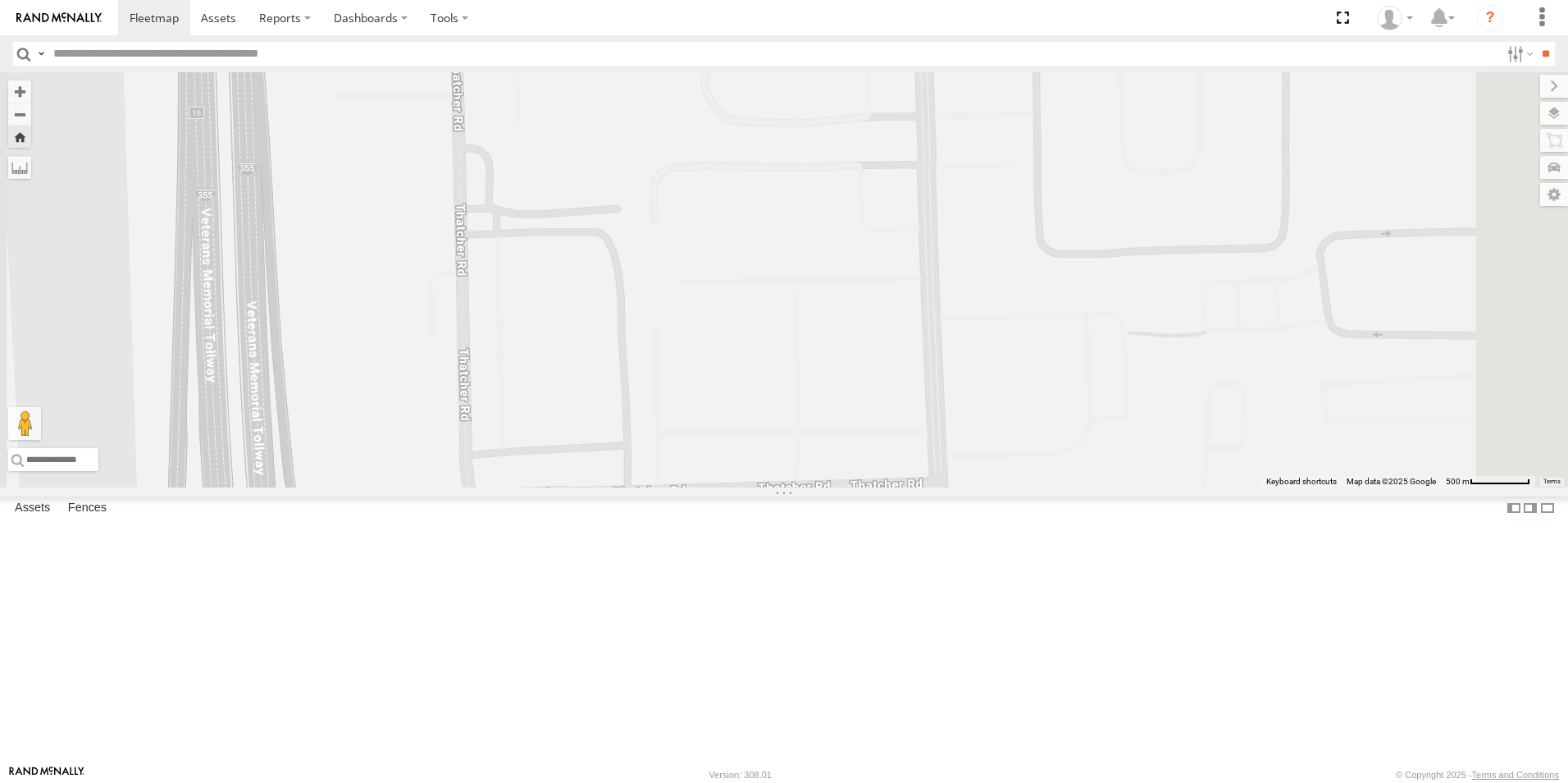
scroll to position [0, 0]
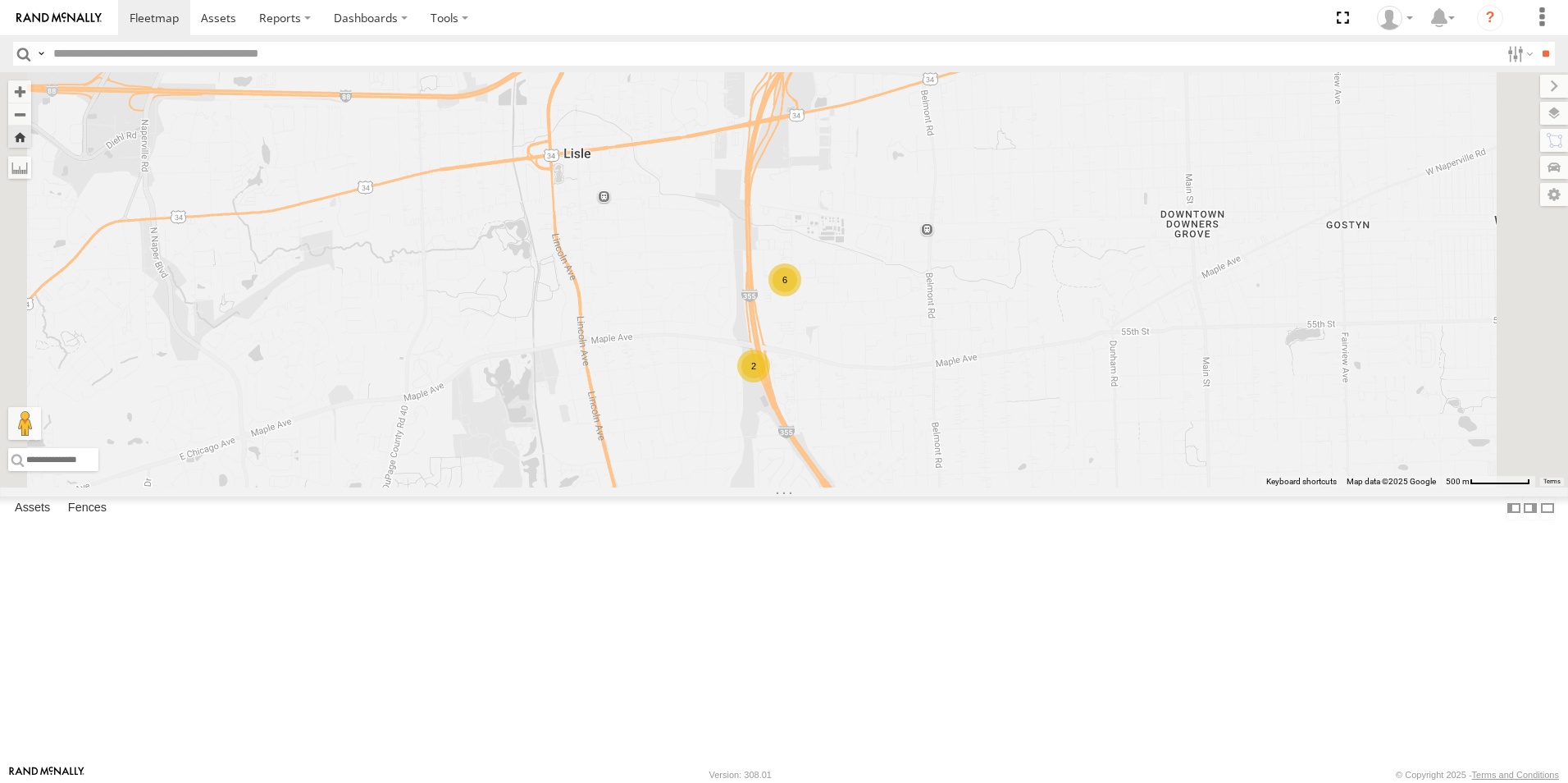
click at [0, 0] on div at bounding box center [0, 0] width 0 height 0
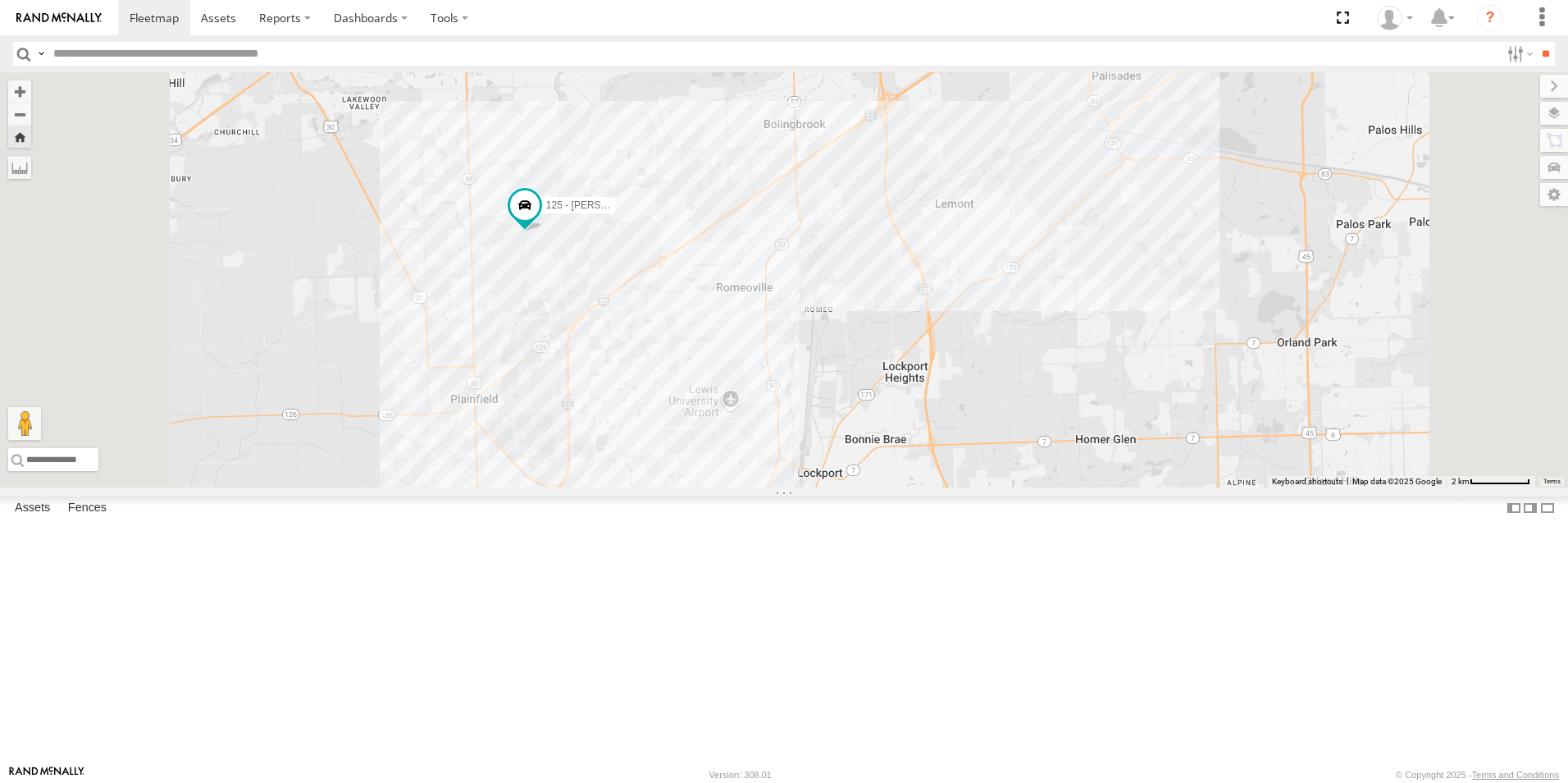
click at [84, 12] on img at bounding box center [58, 18] width 85 height 11
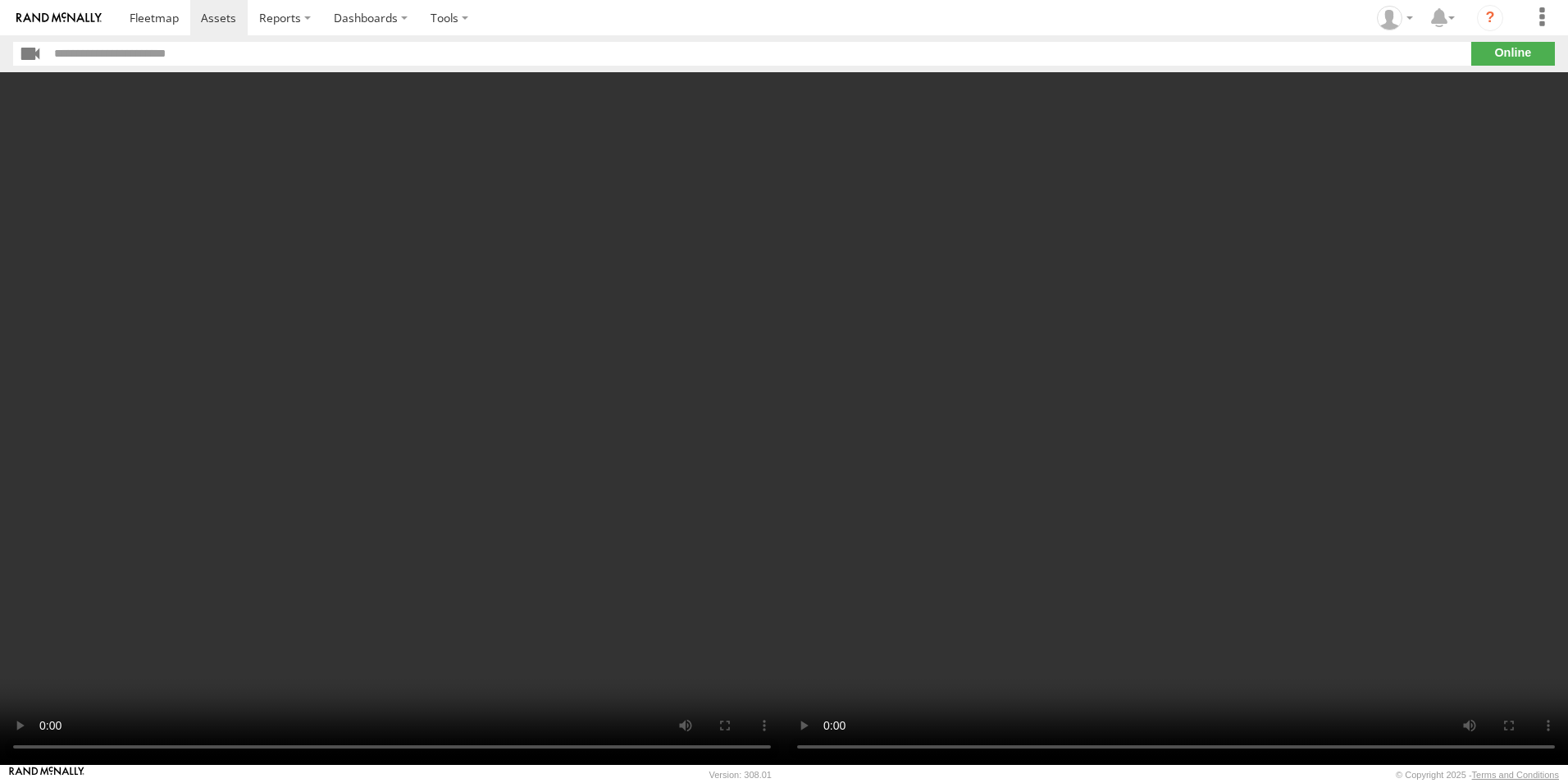
drag, startPoint x: 0, startPoint y: 0, endPoint x: 978, endPoint y: 371, distance: 1046.0
click at [977, 370] on video at bounding box center [1177, 418] width 784 height 693
click at [396, 364] on video at bounding box center [392, 418] width 784 height 693
click at [458, 370] on video at bounding box center [392, 418] width 784 height 693
click at [423, 280] on video at bounding box center [392, 418] width 784 height 693
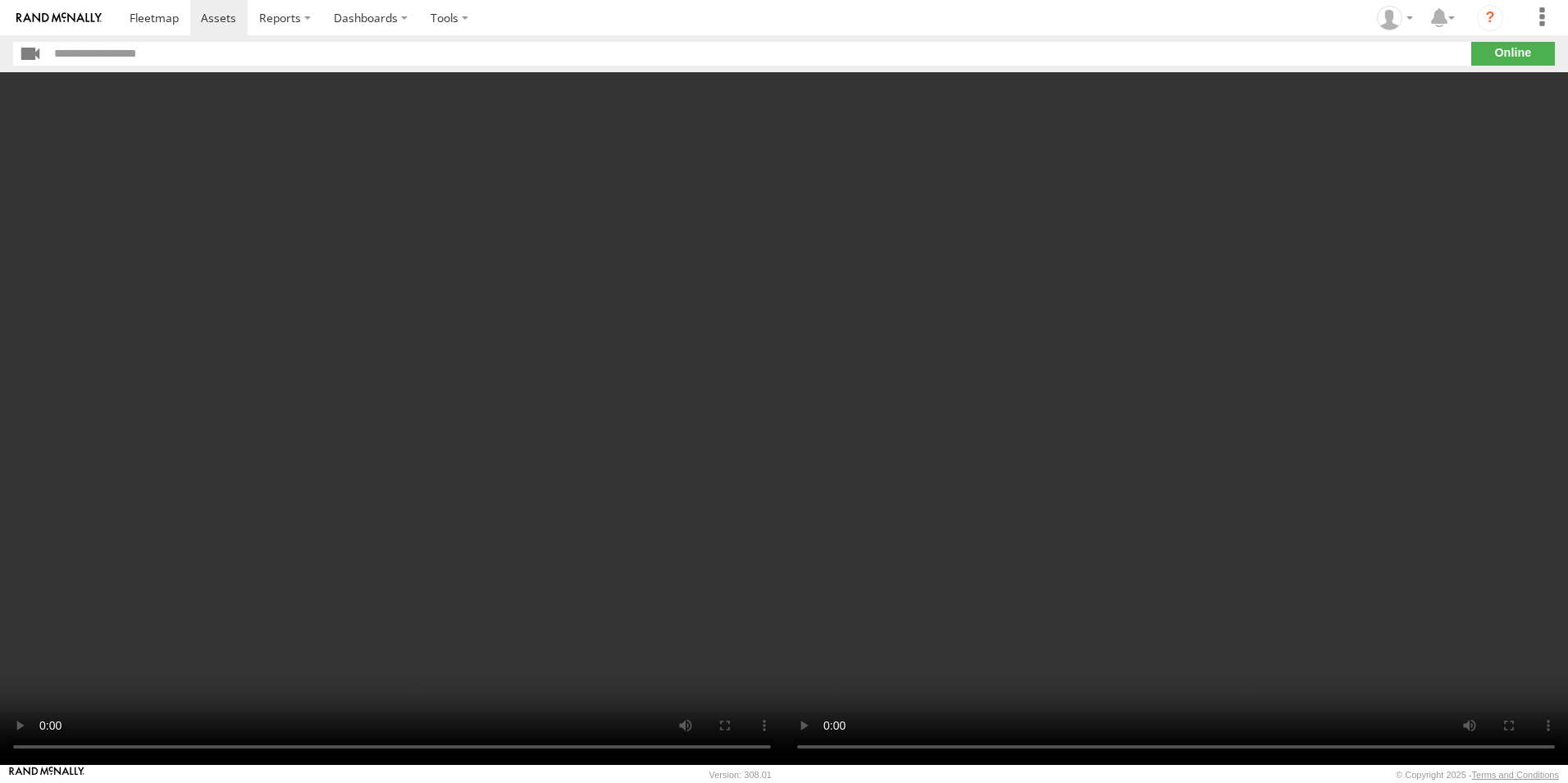
drag, startPoint x: 0, startPoint y: 0, endPoint x: 617, endPoint y: 347, distance: 707.9
click at [617, 347] on video at bounding box center [392, 418] width 784 height 693
click at [587, 259] on video at bounding box center [392, 418] width 784 height 693
